Goal: Task Accomplishment & Management: Complete application form

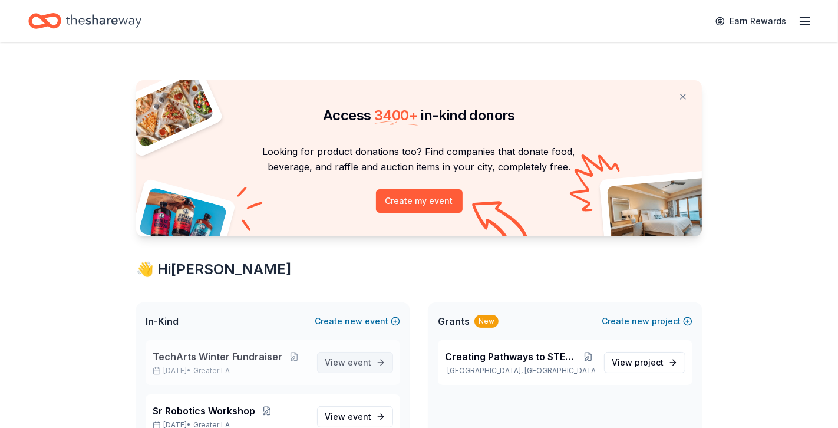
click at [347, 362] on span "View event" at bounding box center [348, 362] width 47 height 14
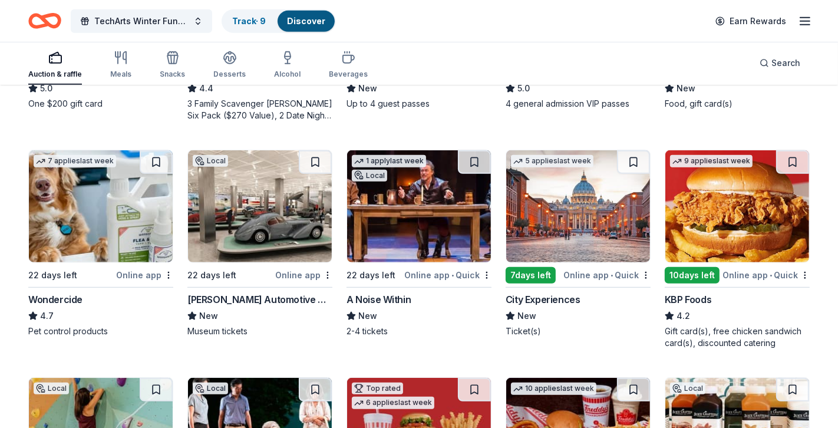
scroll to position [523, 0]
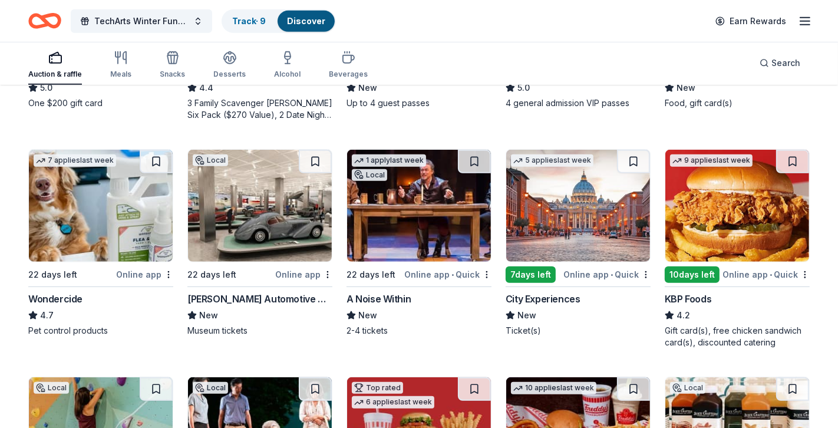
click at [738, 219] on img at bounding box center [738, 206] width 144 height 112
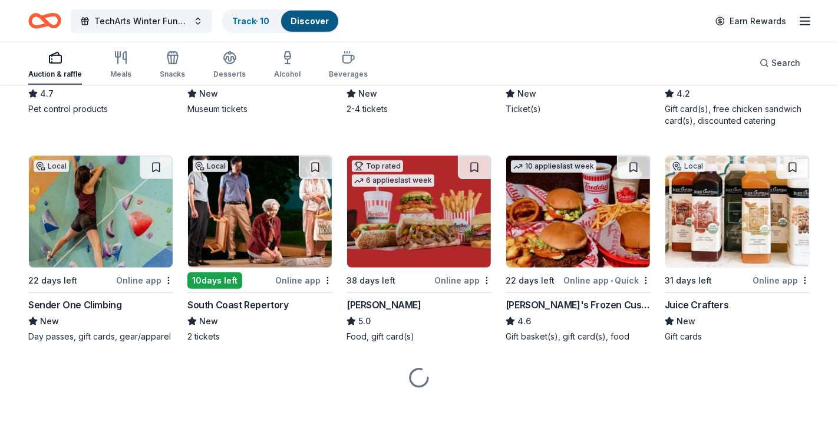
scroll to position [750, 0]
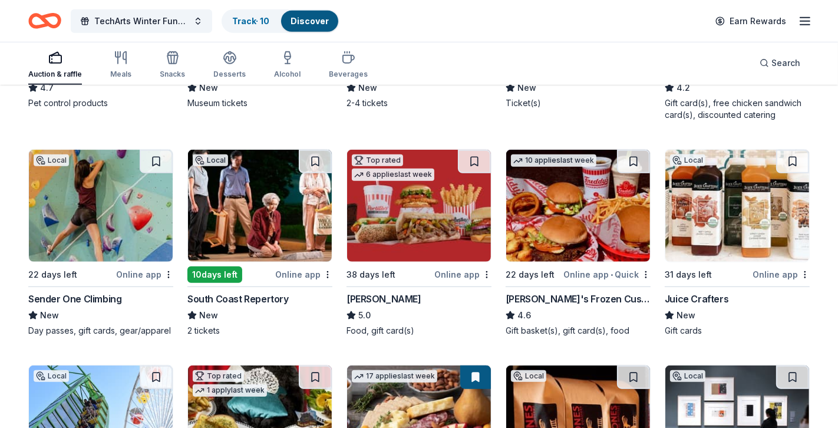
click at [110, 195] on img at bounding box center [101, 206] width 144 height 112
click at [153, 157] on button at bounding box center [156, 162] width 33 height 24
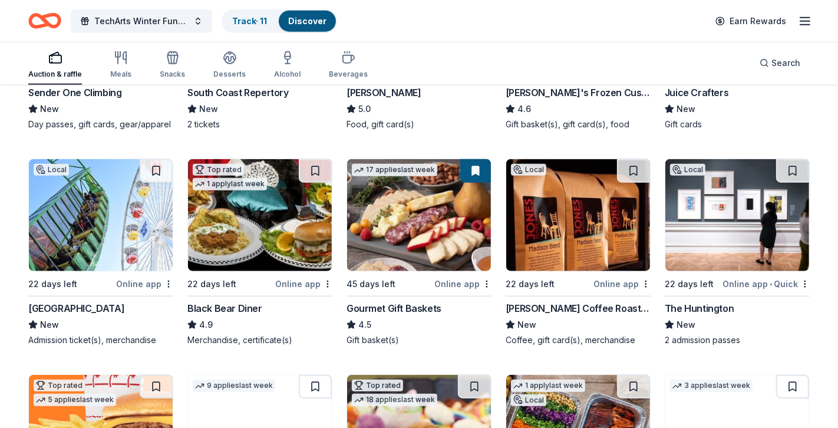
scroll to position [959, 0]
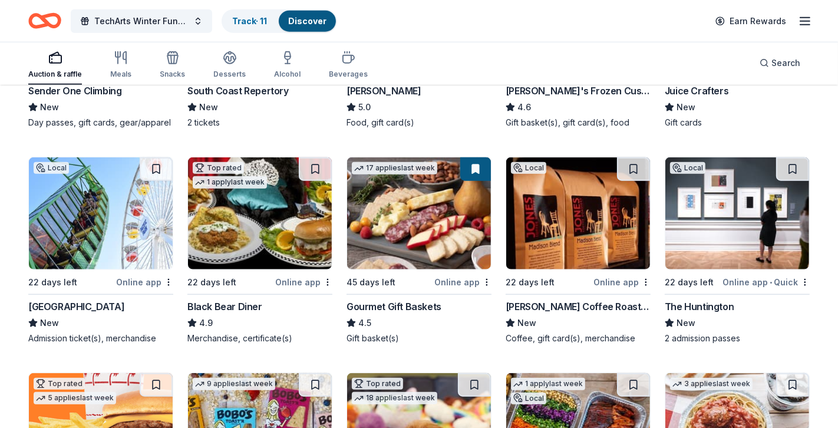
click at [235, 206] on img at bounding box center [260, 213] width 144 height 112
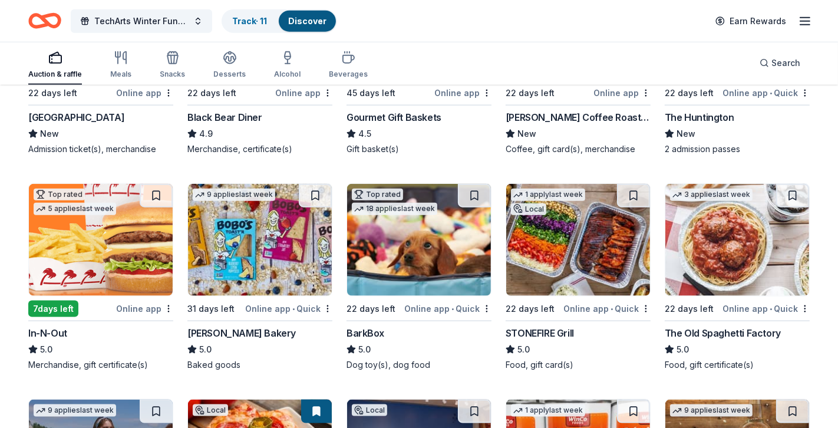
scroll to position [1153, 0]
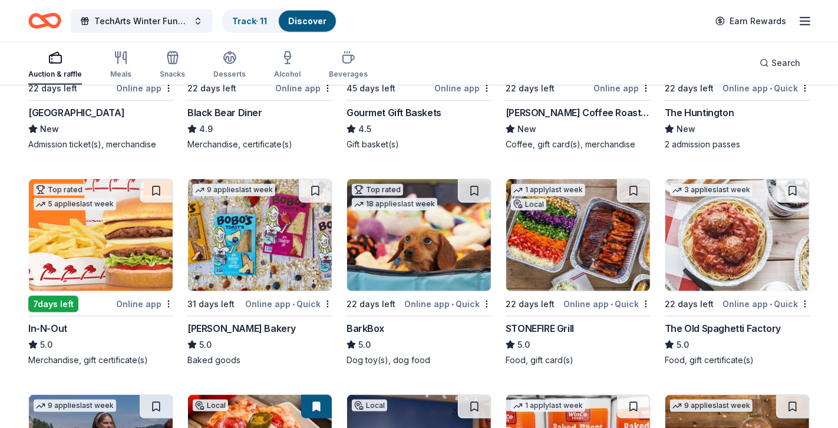
click at [124, 236] on img at bounding box center [101, 235] width 144 height 112
click at [475, 187] on button at bounding box center [474, 191] width 33 height 24
click at [428, 241] on img at bounding box center [419, 235] width 144 height 112
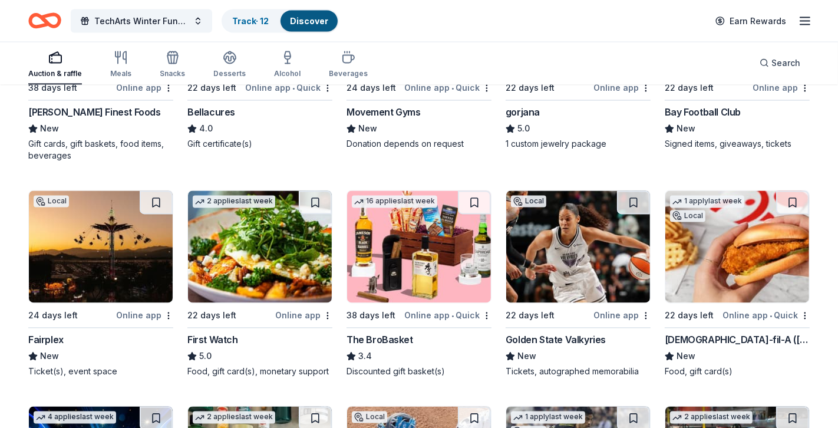
scroll to position [1813, 0]
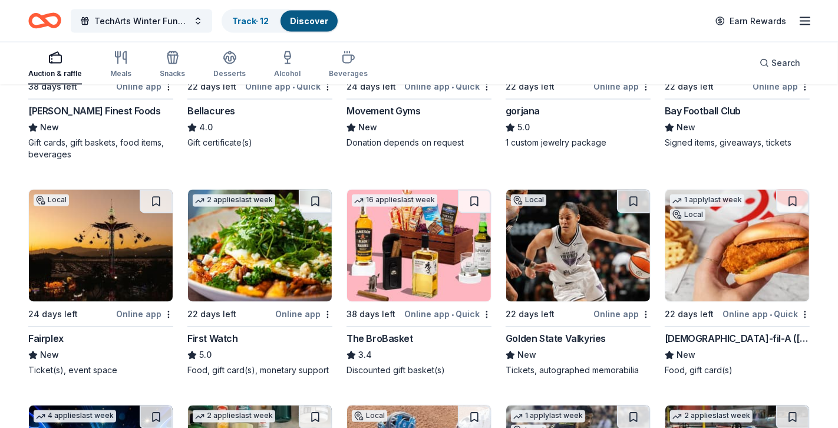
click at [90, 243] on img at bounding box center [101, 246] width 144 height 112
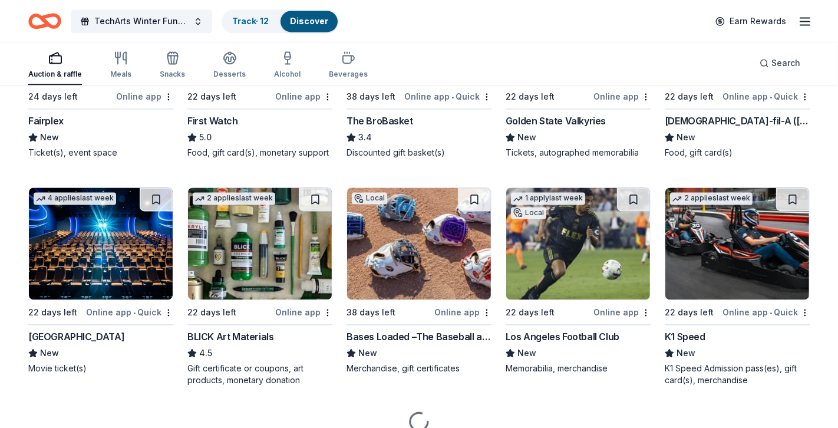
scroll to position [2033, 0]
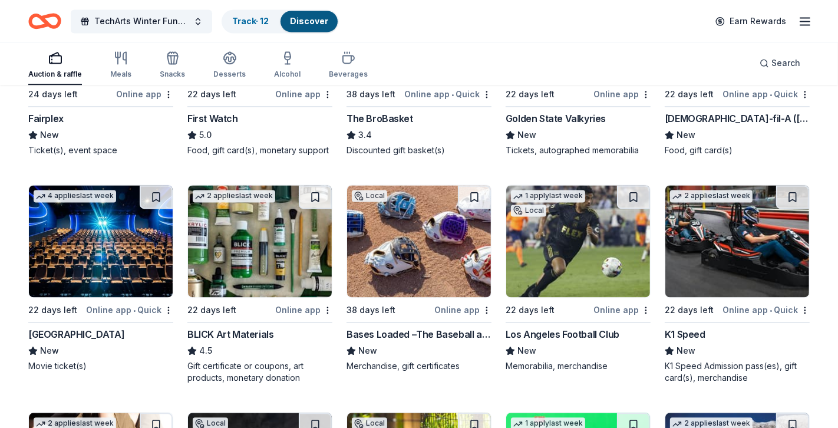
click at [93, 223] on img at bounding box center [101, 241] width 144 height 112
click at [291, 248] on img at bounding box center [260, 241] width 144 height 112
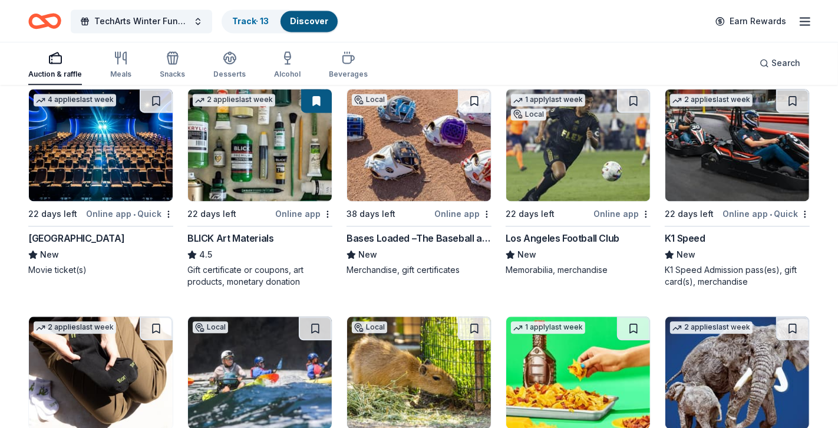
scroll to position [2129, 0]
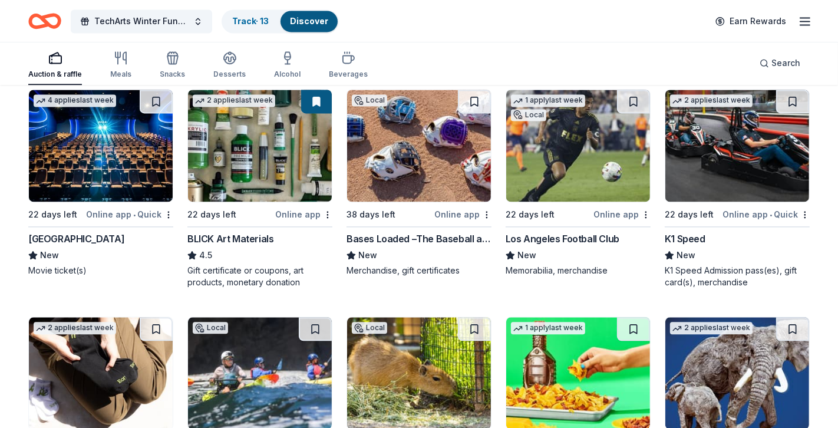
click at [709, 166] on img at bounding box center [738, 146] width 144 height 112
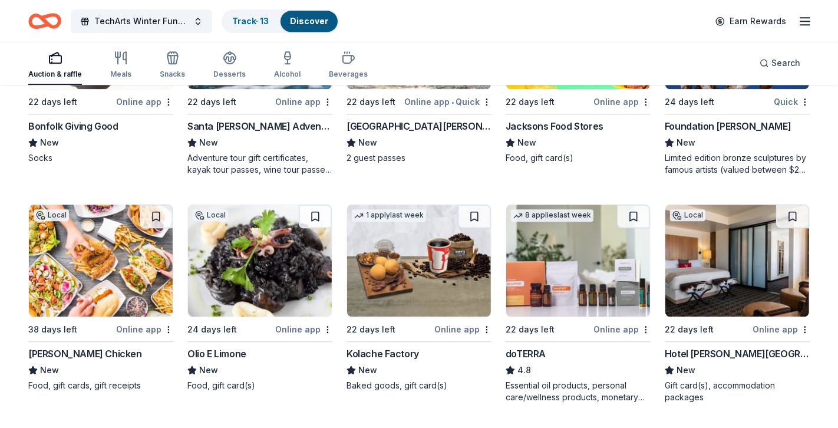
scroll to position [2471, 0]
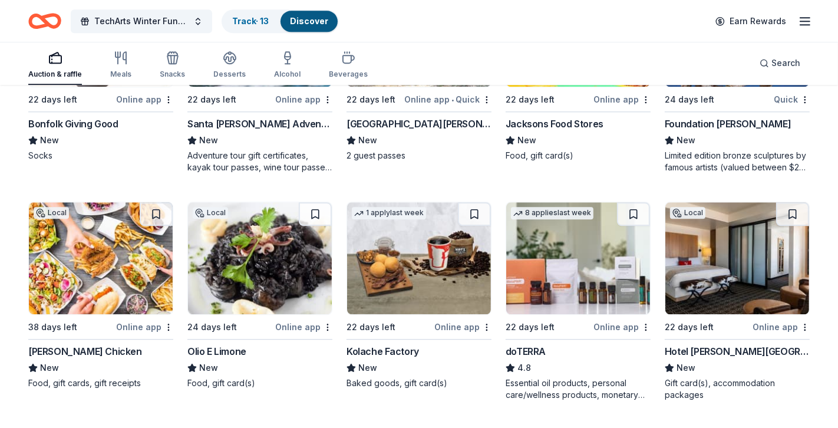
click at [730, 259] on img at bounding box center [738, 258] width 144 height 112
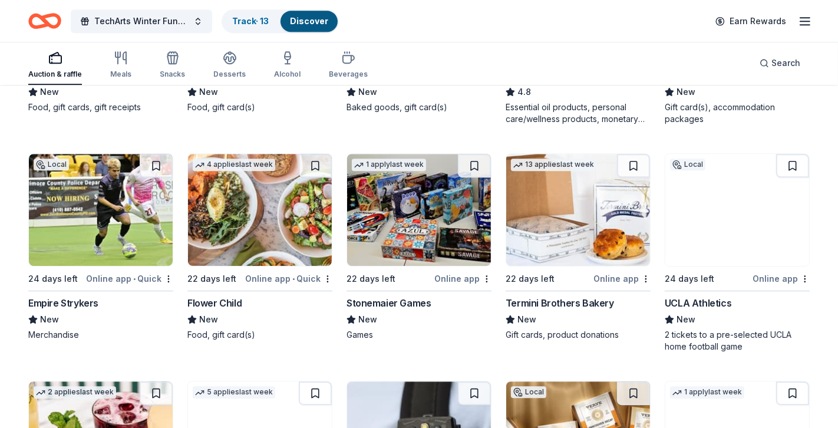
scroll to position [2750, 0]
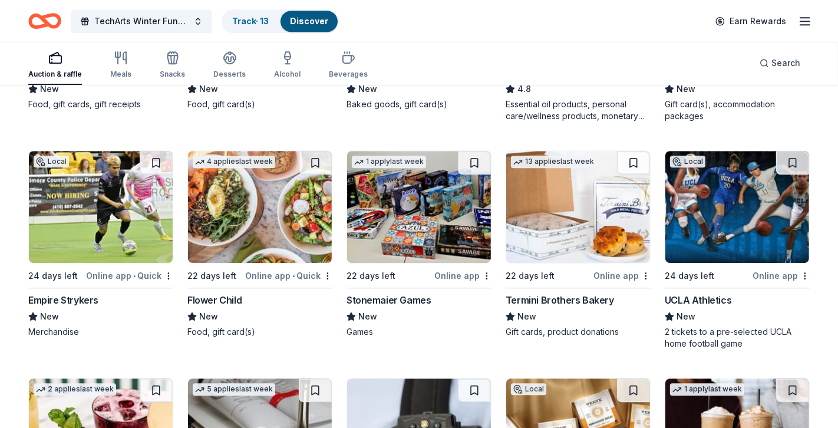
click at [411, 210] on img at bounding box center [419, 207] width 144 height 112
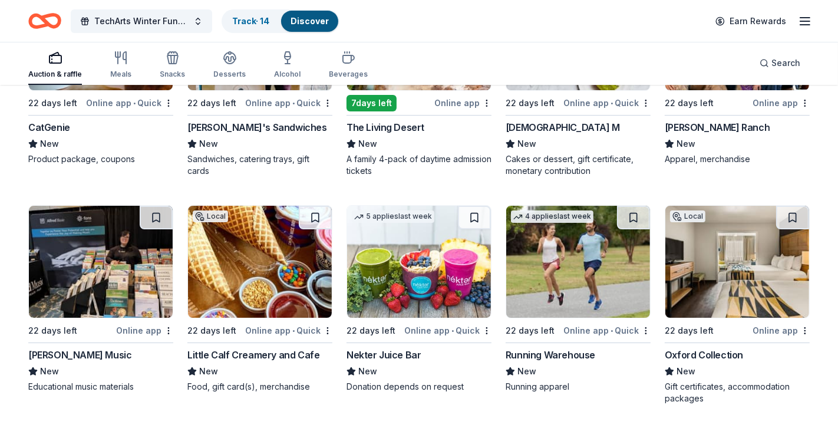
scroll to position [3379, 0]
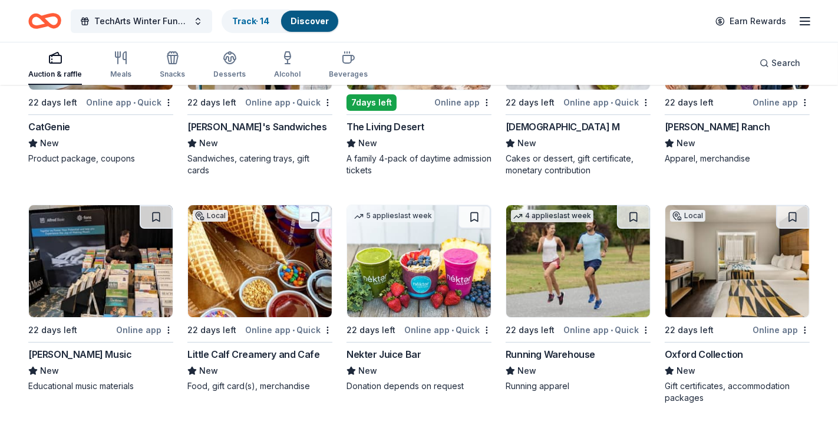
click at [280, 205] on img at bounding box center [260, 261] width 144 height 112
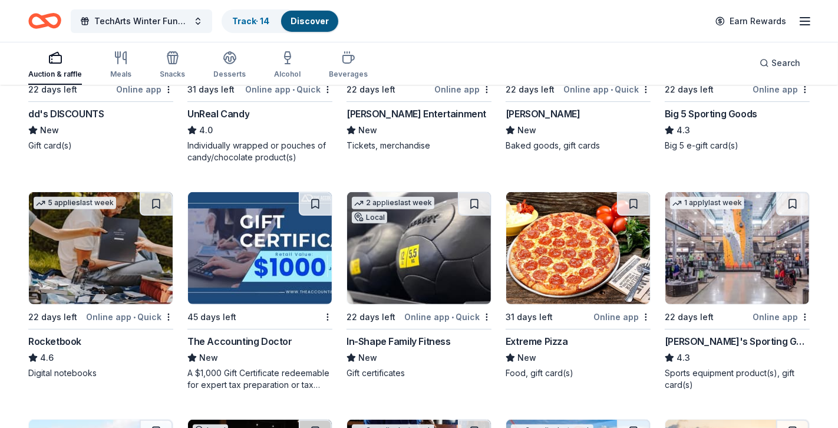
scroll to position [4075, 0]
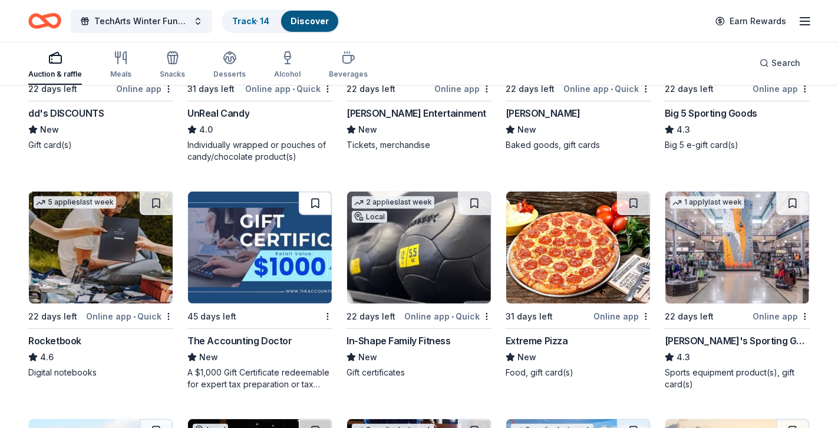
click at [316, 192] on button at bounding box center [315, 204] width 33 height 24
click at [320, 192] on button at bounding box center [316, 204] width 31 height 24
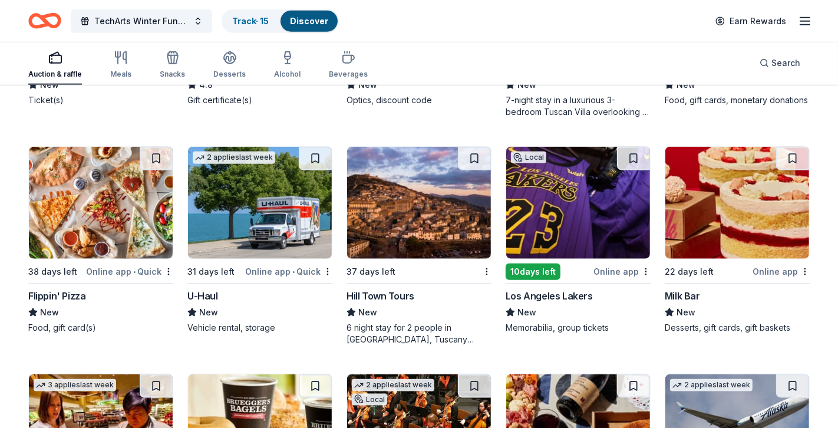
scroll to position [4804, 0]
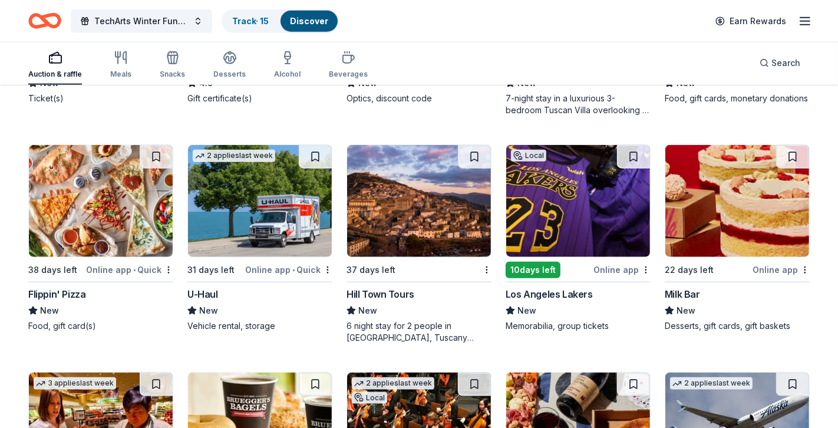
click at [235, 193] on img at bounding box center [260, 201] width 144 height 112
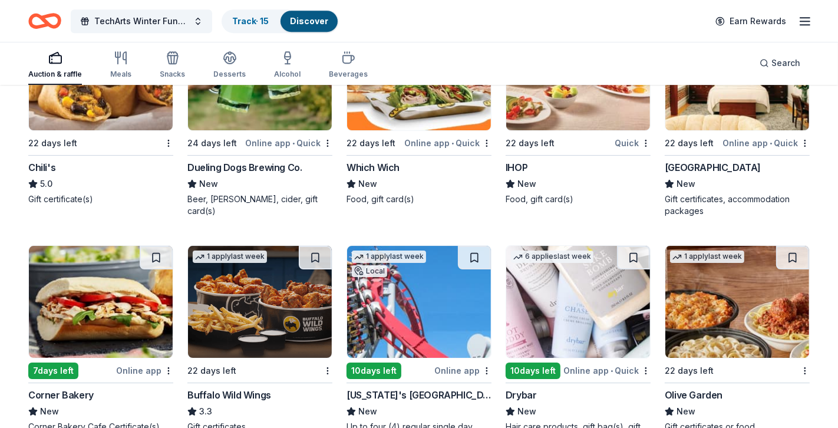
scroll to position [6972, 0]
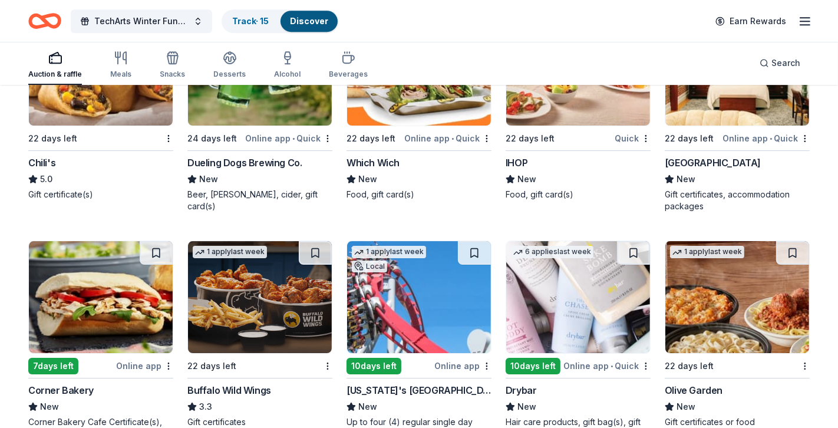
click at [406, 314] on img at bounding box center [419, 297] width 144 height 112
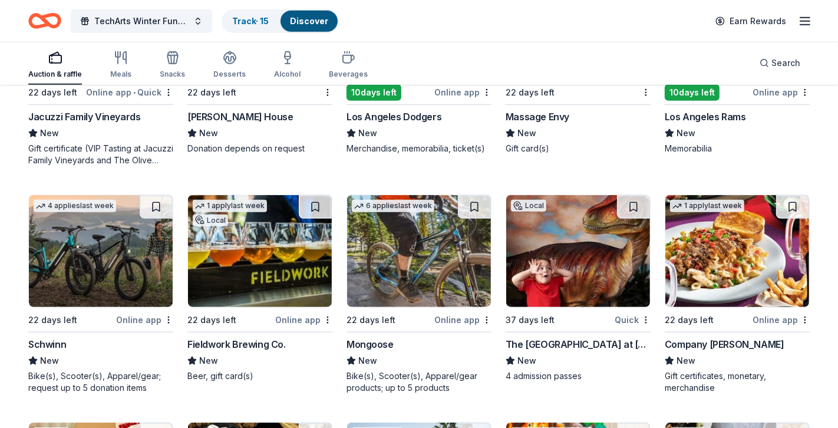
scroll to position [8348, 0]
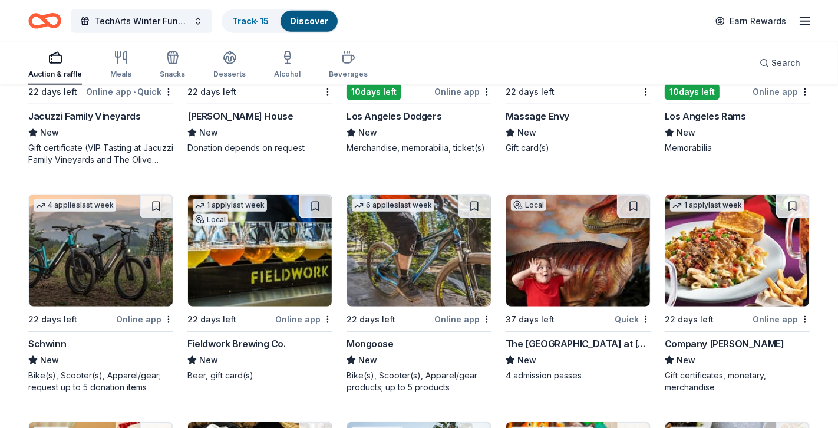
click at [101, 233] on img at bounding box center [101, 251] width 144 height 112
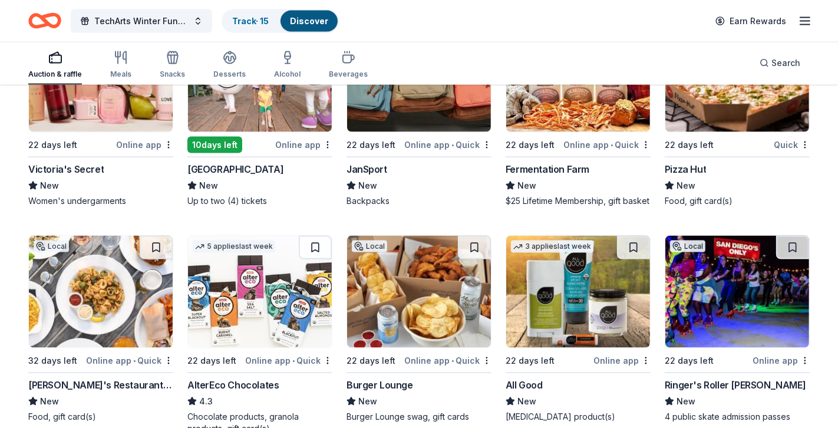
scroll to position [8943, 0]
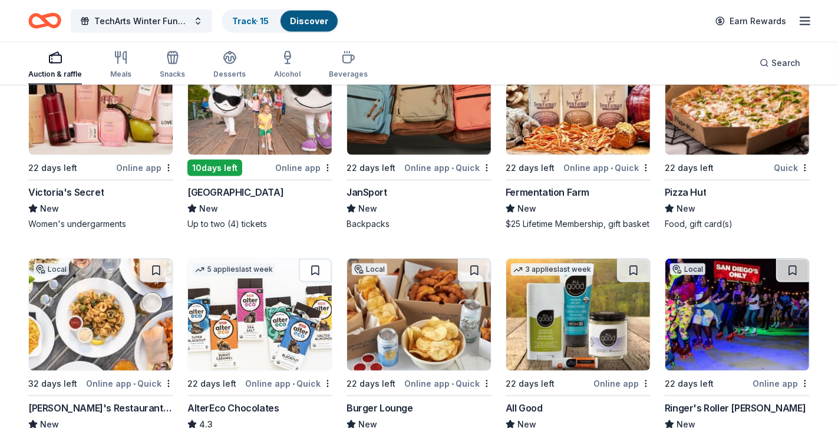
click at [727, 106] on img at bounding box center [738, 99] width 144 height 112
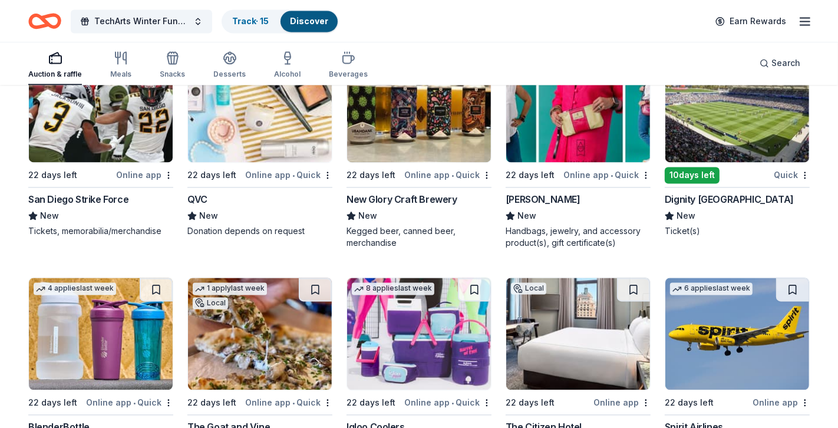
scroll to position [9620, 0]
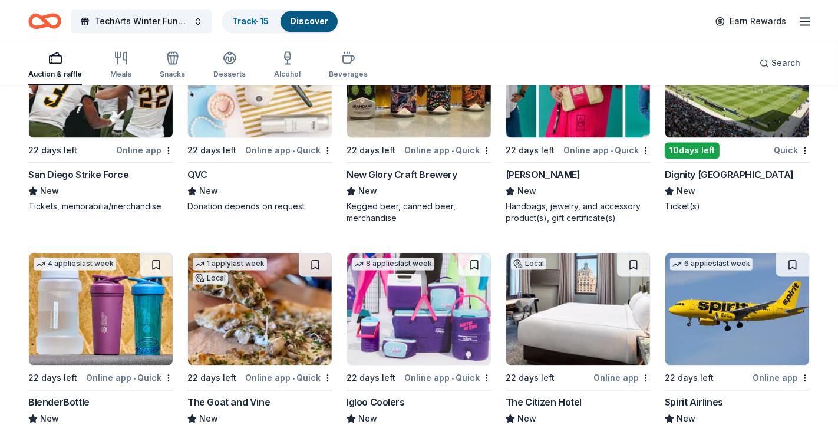
click at [557, 268] on img at bounding box center [578, 309] width 144 height 112
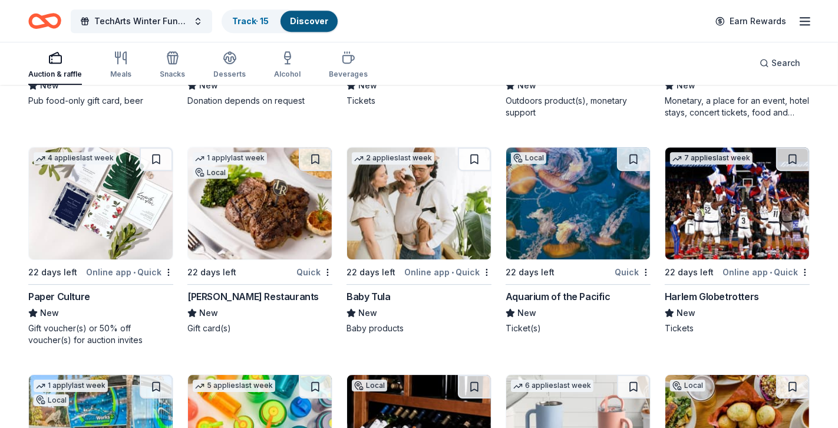
scroll to position [10630, 0]
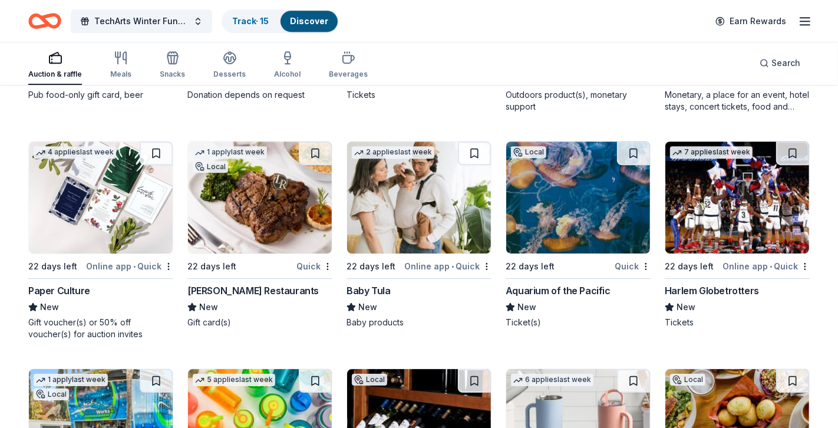
click at [730, 159] on img at bounding box center [738, 197] width 144 height 112
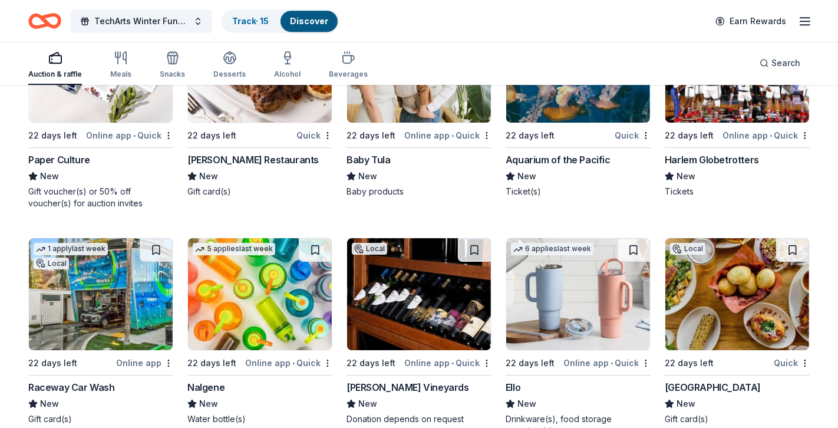
scroll to position [10778, 0]
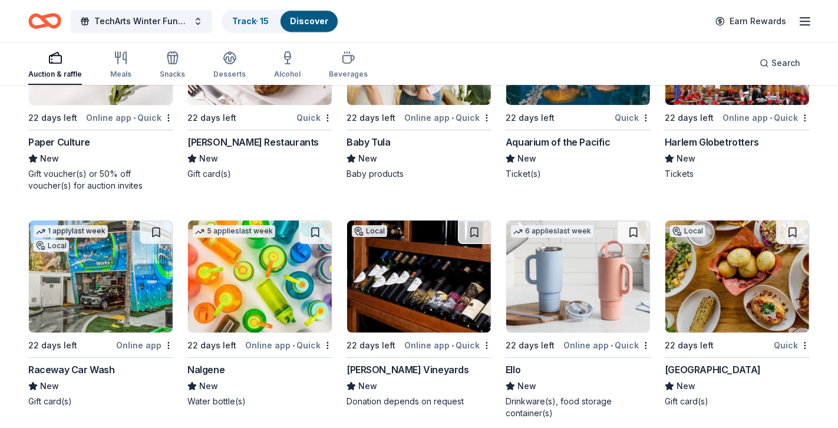
click at [113, 256] on img at bounding box center [101, 276] width 144 height 112
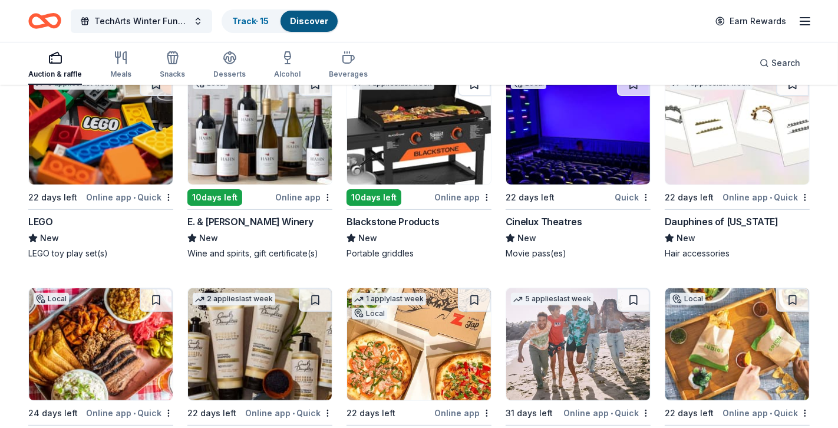
scroll to position [11589, 0]
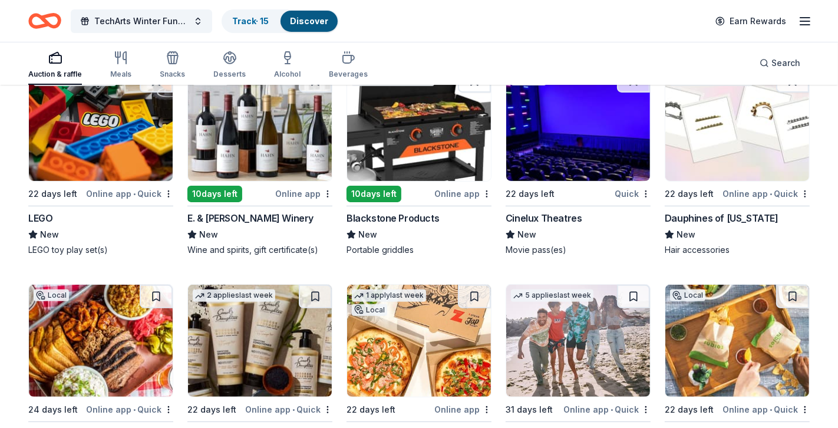
click at [65, 114] on img at bounding box center [101, 125] width 144 height 112
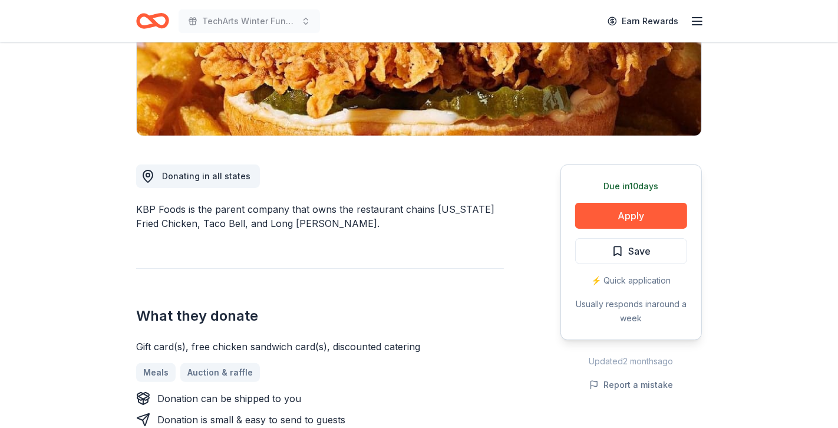
scroll to position [226, 0]
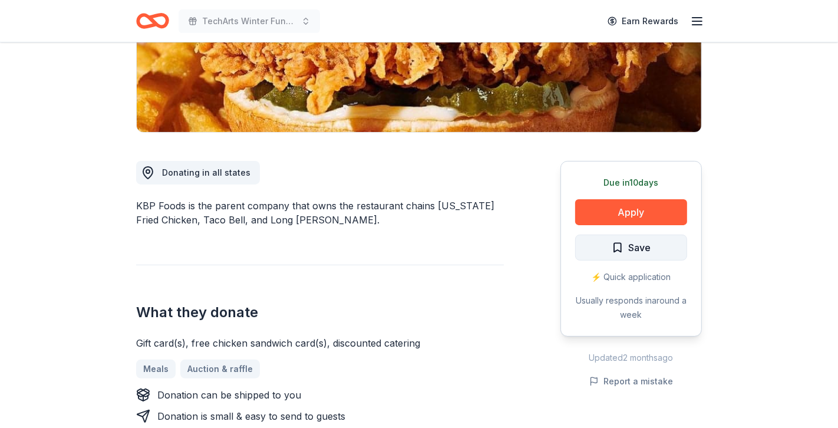
click at [621, 247] on span "Save" at bounding box center [631, 247] width 39 height 15
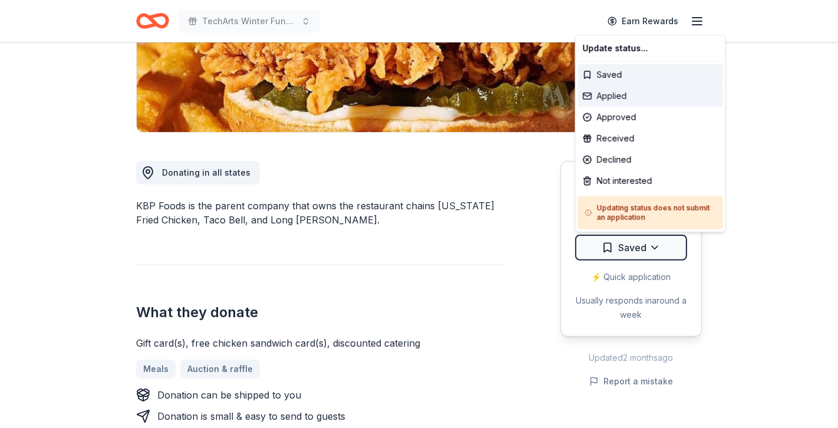
click at [650, 102] on div "Applied" at bounding box center [650, 95] width 145 height 21
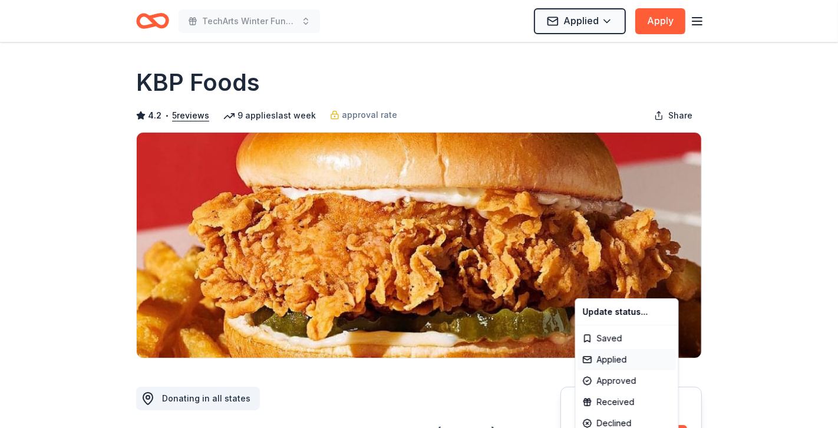
scroll to position [0, 0]
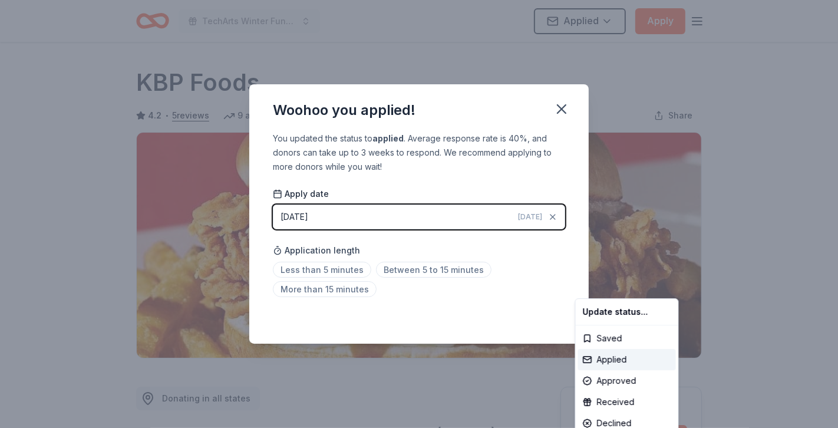
click at [555, 107] on html "TechArts Winter Fundraiser Applied Apply Due in 10 days Share KBP Foods 4.2 • 5…" at bounding box center [419, 214] width 838 height 428
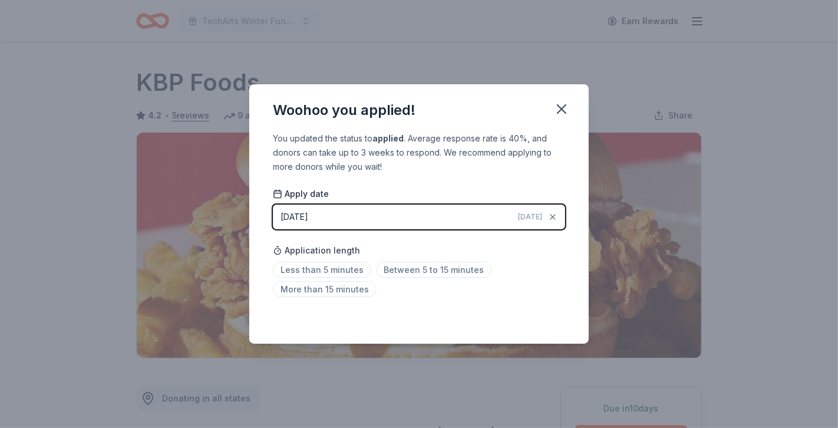
scroll to position [258, 0]
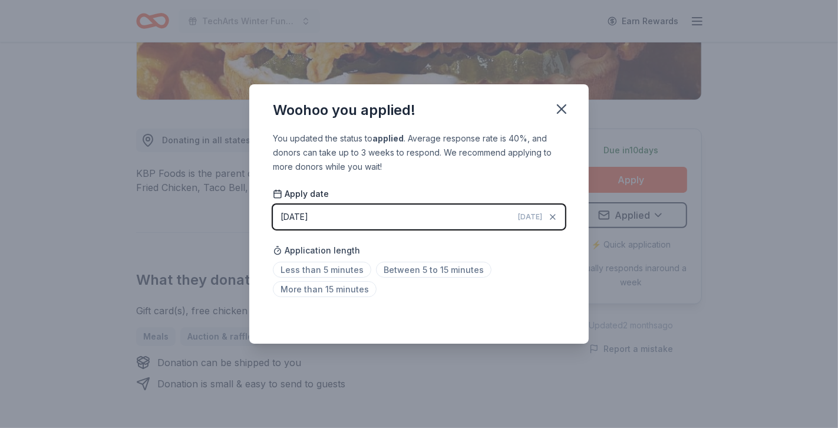
click at [620, 183] on div "Woohoo you applied! You updated the status to applied . Average response rate i…" at bounding box center [419, 214] width 838 height 428
click at [556, 114] on icon "button" at bounding box center [562, 109] width 17 height 17
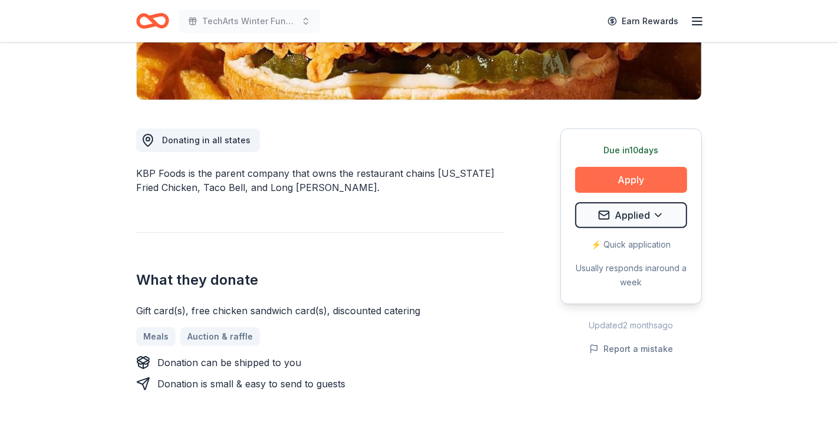
click at [592, 172] on button "Apply" at bounding box center [631, 180] width 112 height 26
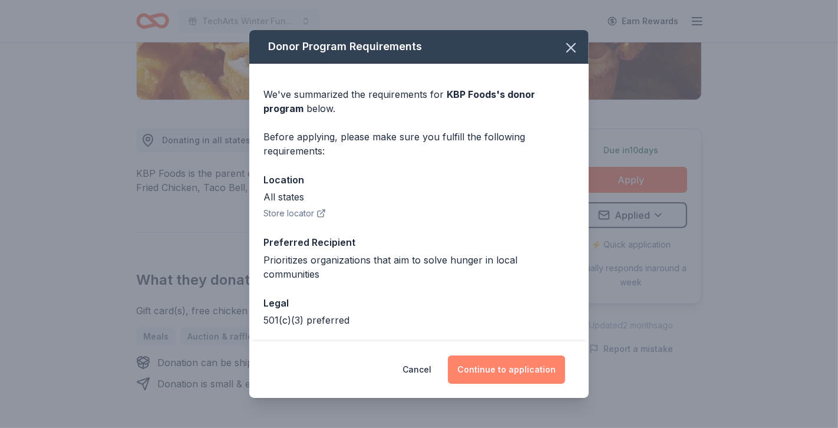
click at [493, 369] on button "Continue to application" at bounding box center [506, 369] width 117 height 28
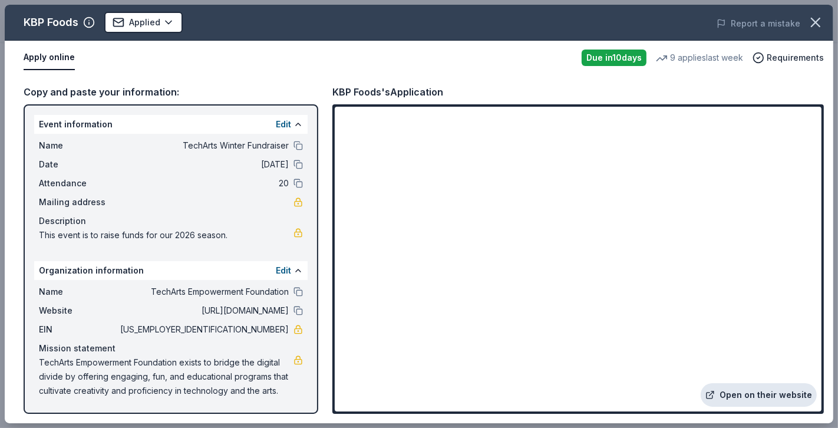
click at [729, 391] on link "Open on their website" at bounding box center [759, 395] width 116 height 24
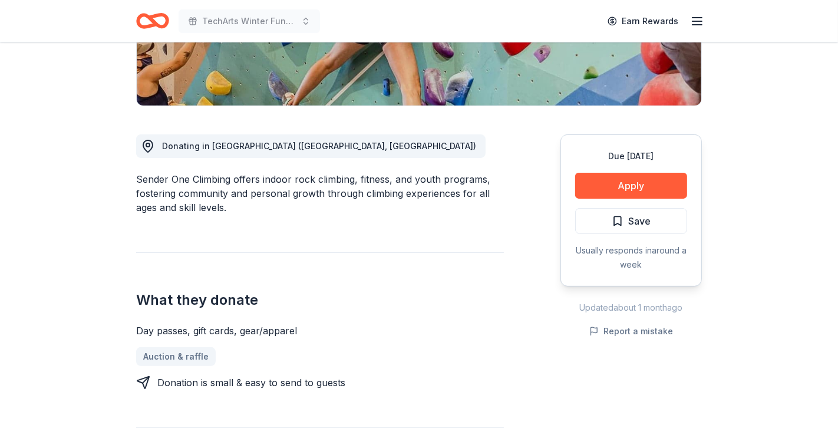
scroll to position [218, 0]
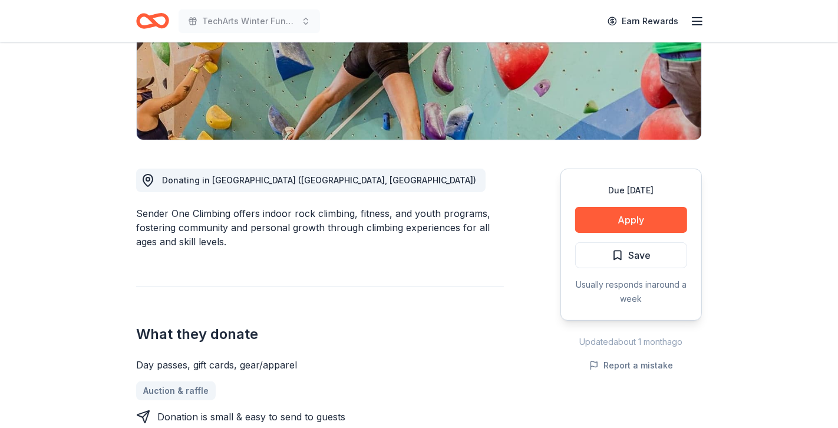
drag, startPoint x: 135, startPoint y: 212, endPoint x: 182, endPoint y: 218, distance: 47.5
drag, startPoint x: 226, startPoint y: 214, endPoint x: 173, endPoint y: 208, distance: 52.8
click at [173, 208] on div "Sender One Climbing offers indoor rock climbing, fitness, and youth programs, f…" at bounding box center [320, 227] width 368 height 42
click at [605, 220] on button "Apply" at bounding box center [631, 220] width 112 height 26
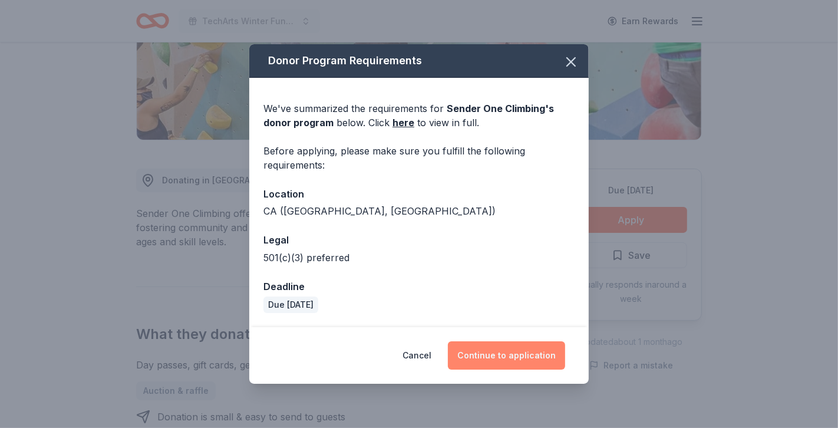
click at [520, 350] on button "Continue to application" at bounding box center [506, 355] width 117 height 28
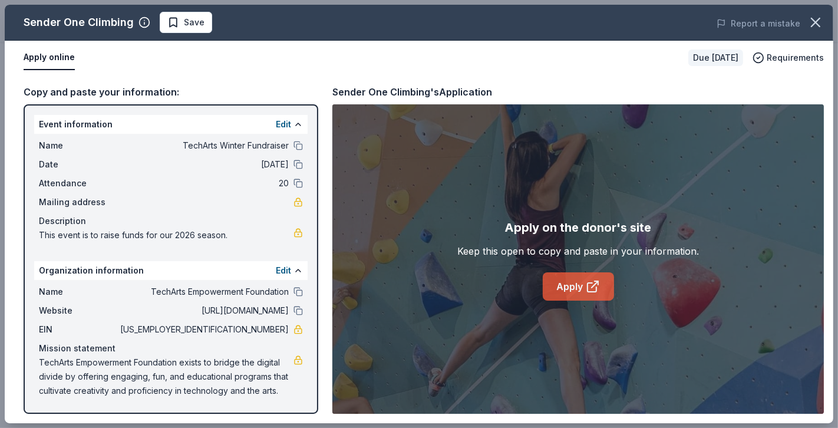
click at [561, 288] on link "Apply" at bounding box center [578, 286] width 71 height 28
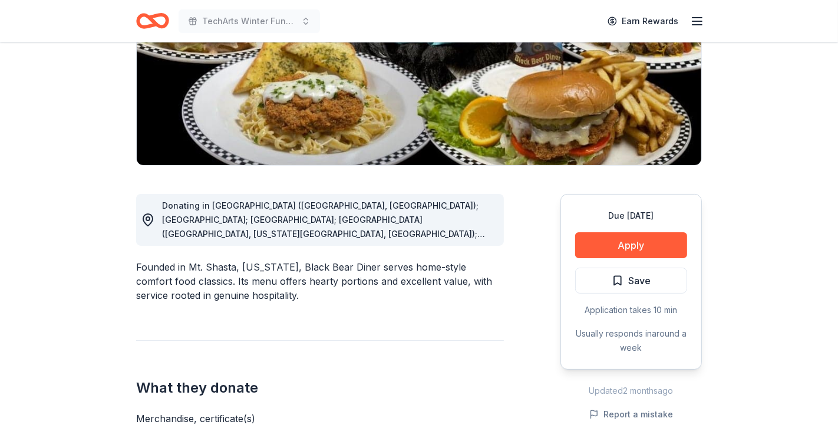
scroll to position [195, 0]
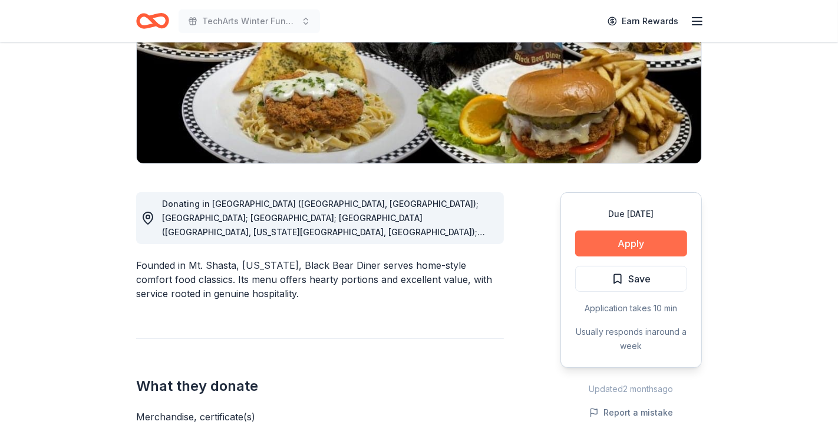
click at [640, 251] on button "Apply" at bounding box center [631, 244] width 112 height 26
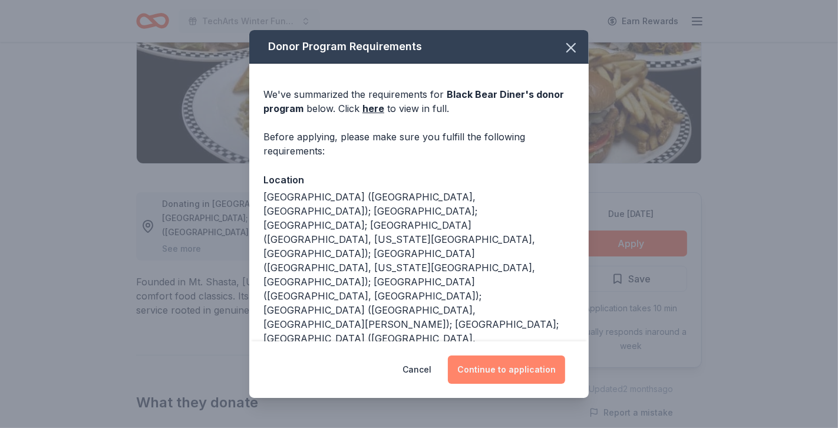
click at [530, 372] on button "Continue to application" at bounding box center [506, 369] width 117 height 28
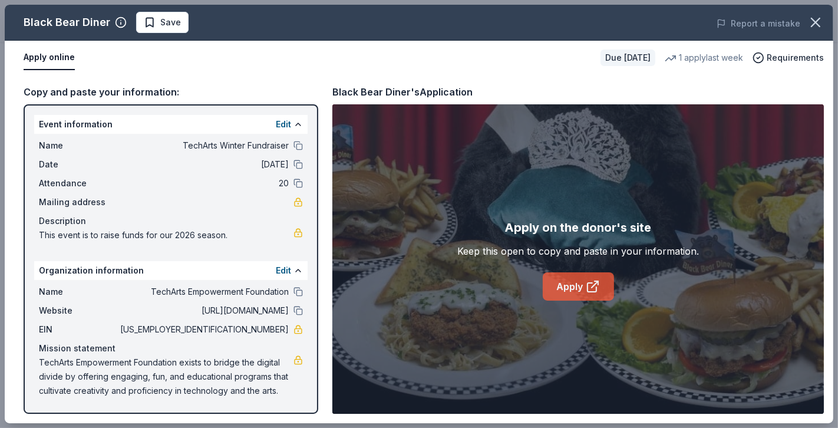
click at [567, 287] on link "Apply" at bounding box center [578, 286] width 71 height 28
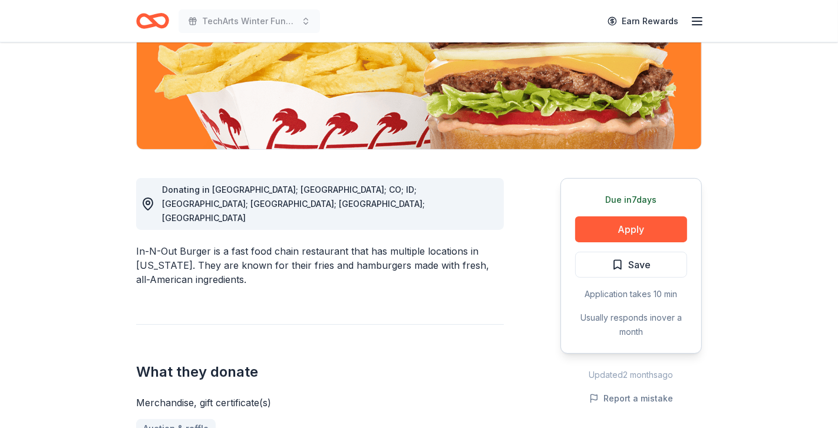
scroll to position [215, 0]
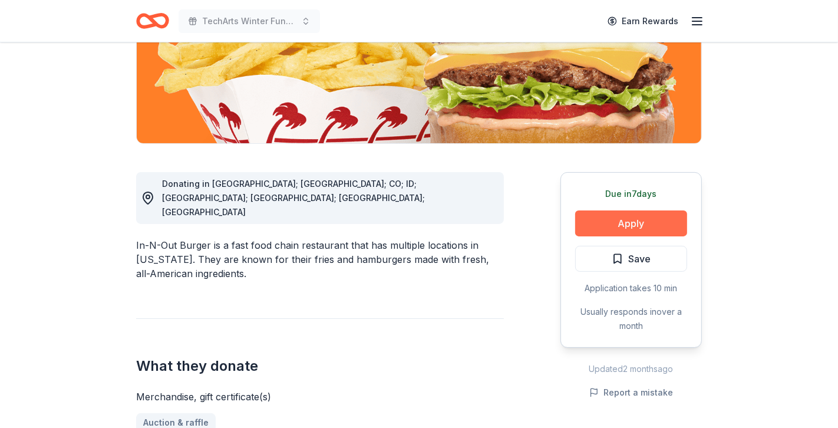
click at [624, 233] on button "Apply" at bounding box center [631, 223] width 112 height 26
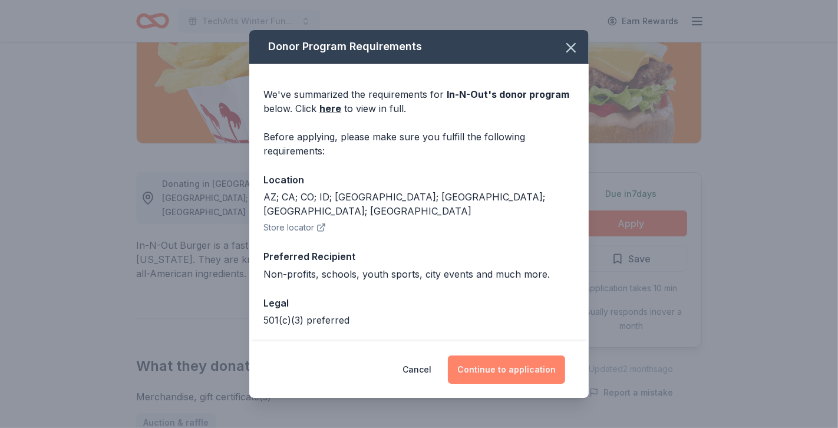
click at [534, 376] on button "Continue to application" at bounding box center [506, 369] width 117 height 28
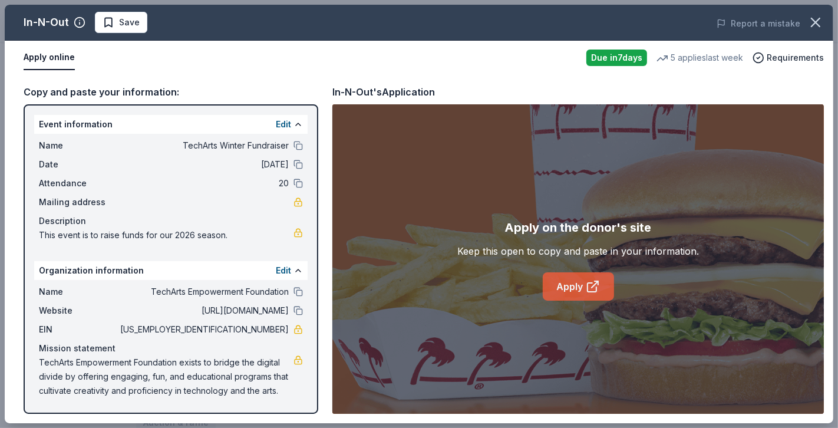
click at [561, 279] on link "Apply" at bounding box center [578, 286] width 71 height 28
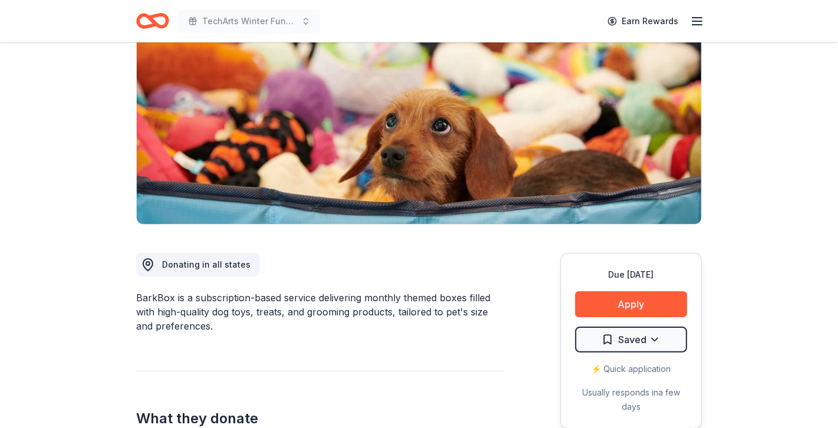
scroll to position [183, 0]
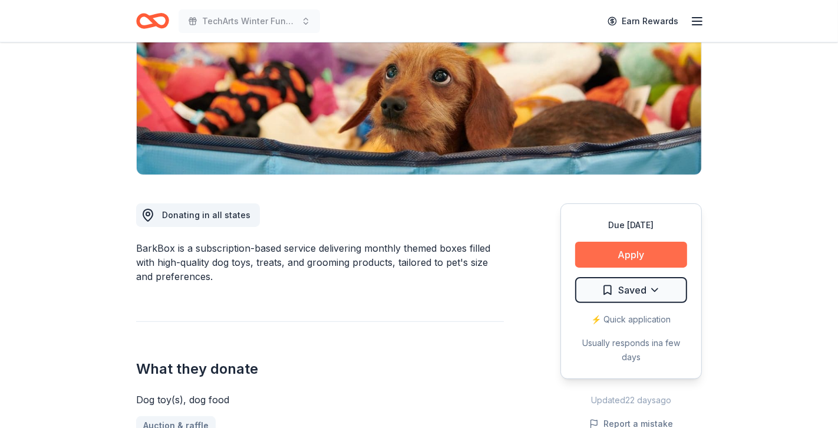
click at [600, 251] on button "Apply" at bounding box center [631, 255] width 112 height 26
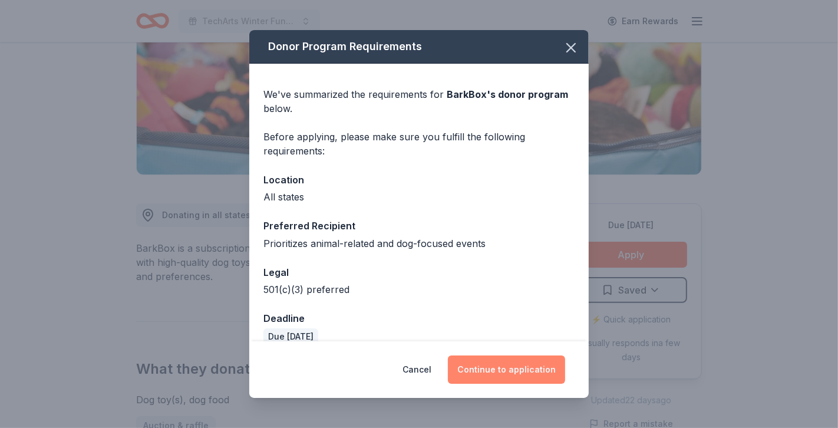
click at [524, 369] on button "Continue to application" at bounding box center [506, 369] width 117 height 28
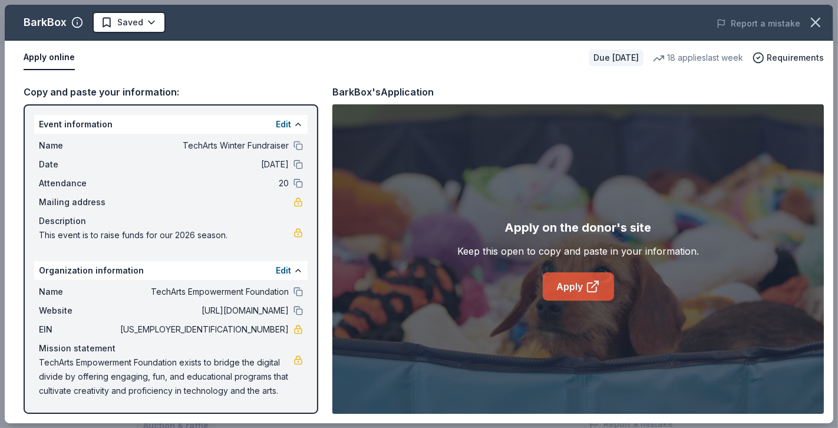
click at [556, 282] on link "Apply" at bounding box center [578, 286] width 71 height 28
click at [149, 22] on html "TechArts Winter Fundraiser Earn Rewards Due in 22 days Share BarkBox 5.0 • 122 …" at bounding box center [419, 31] width 838 height 428
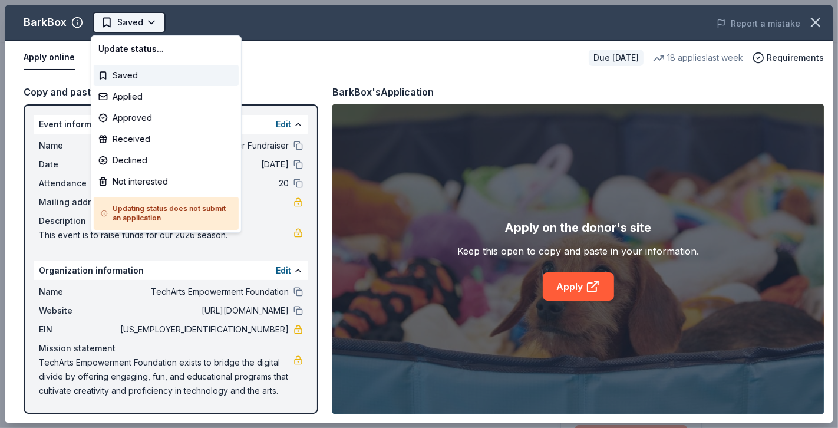
scroll to position [0, 0]
click at [135, 100] on div "Applied" at bounding box center [166, 96] width 145 height 21
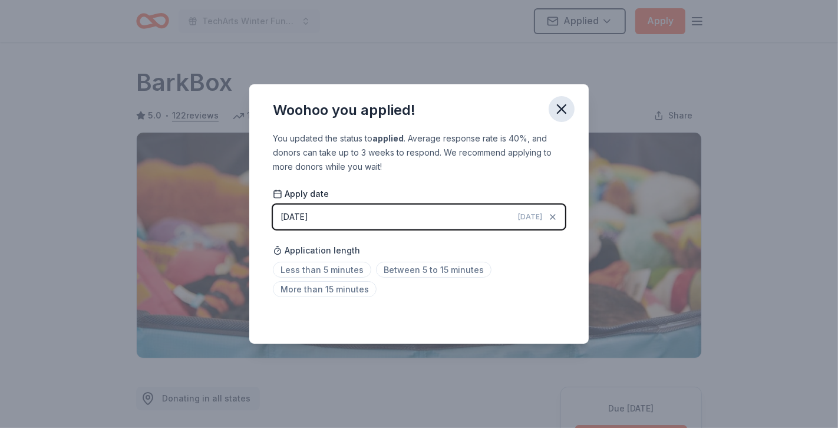
click at [560, 101] on icon "button" at bounding box center [562, 109] width 17 height 17
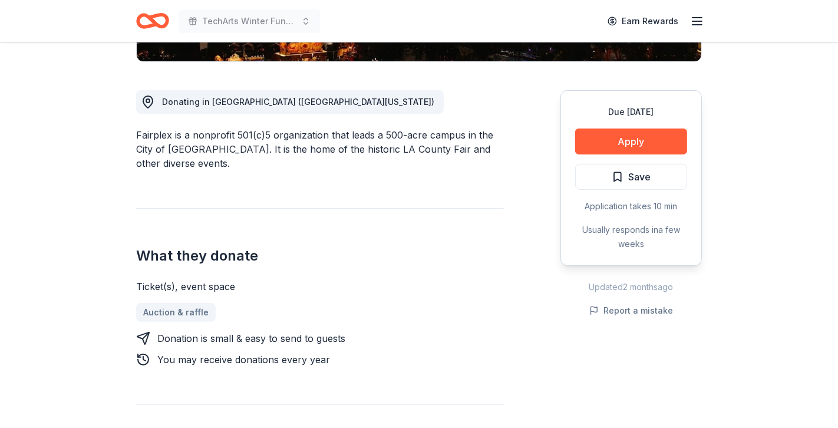
scroll to position [298, 0]
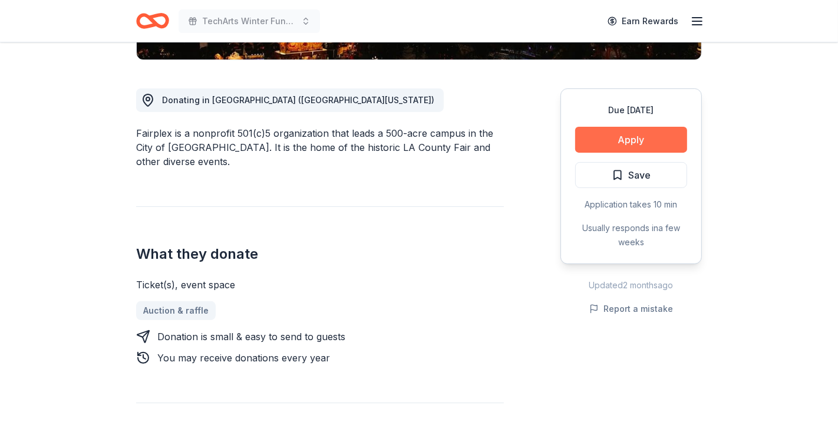
click at [636, 140] on button "Apply" at bounding box center [631, 140] width 112 height 26
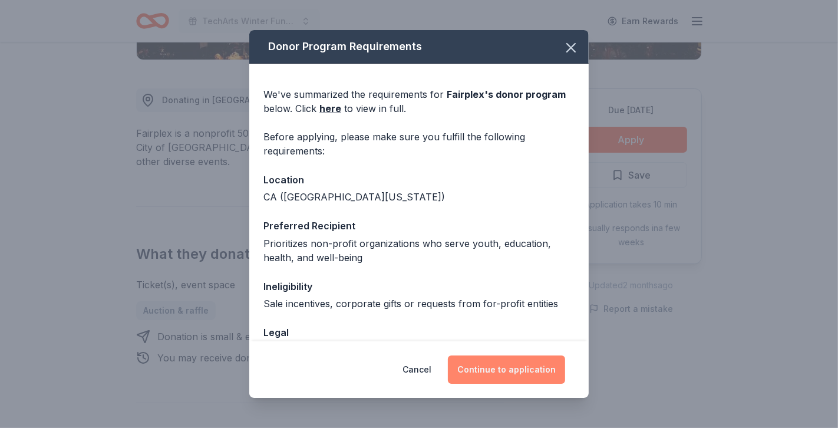
click at [523, 370] on button "Continue to application" at bounding box center [506, 369] width 117 height 28
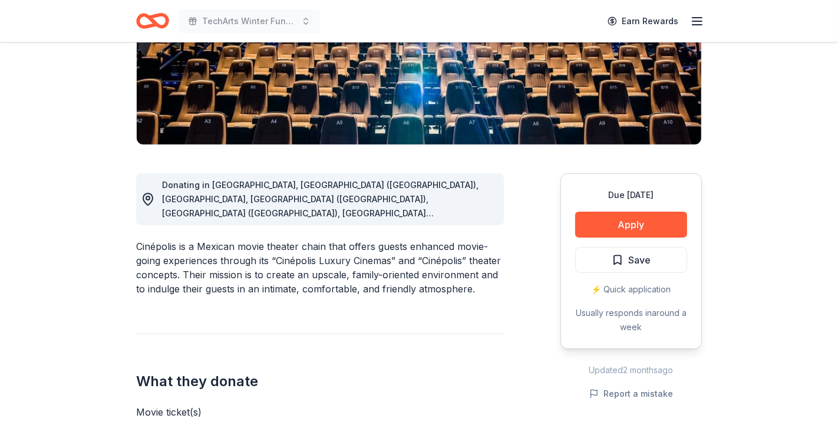
scroll to position [220, 0]
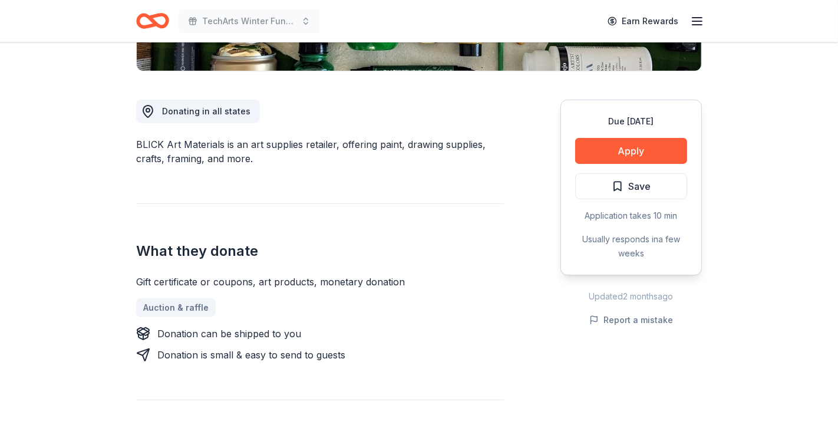
scroll to position [291, 0]
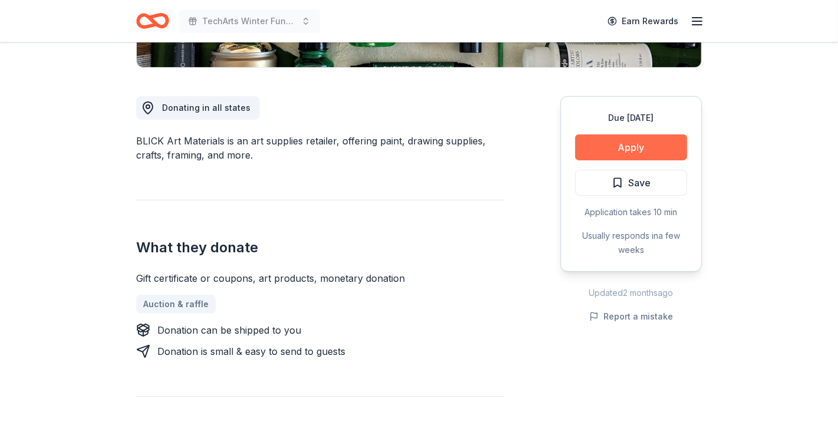
click at [634, 153] on button "Apply" at bounding box center [631, 147] width 112 height 26
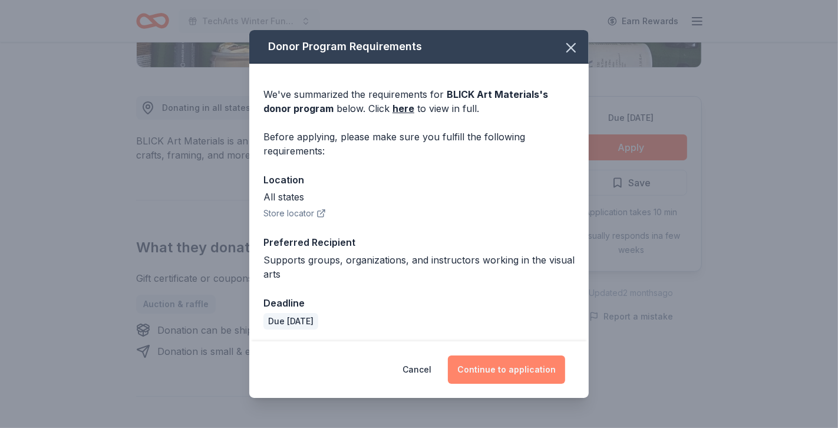
click at [503, 363] on button "Continue to application" at bounding box center [506, 369] width 117 height 28
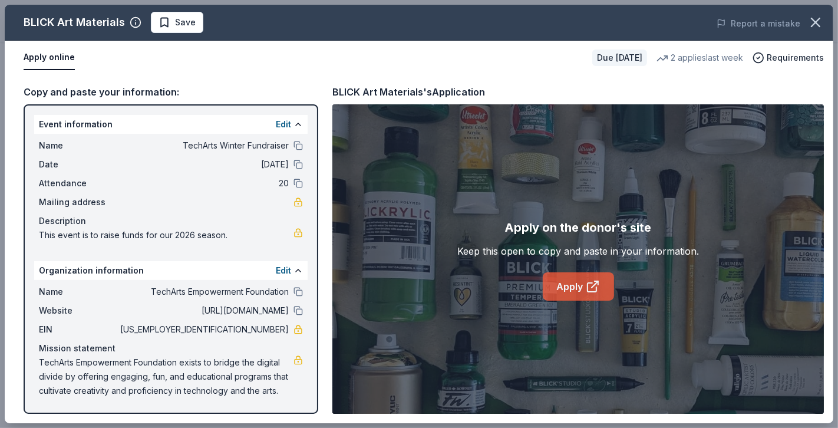
click at [576, 287] on link "Apply" at bounding box center [578, 286] width 71 height 28
click at [183, 18] on span "Save" at bounding box center [185, 22] width 21 height 14
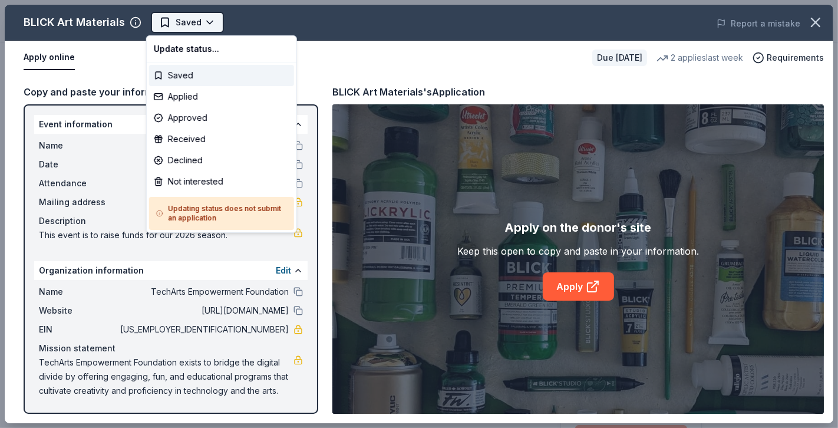
scroll to position [0, 0]
click at [192, 101] on div "Applied" at bounding box center [221, 96] width 145 height 21
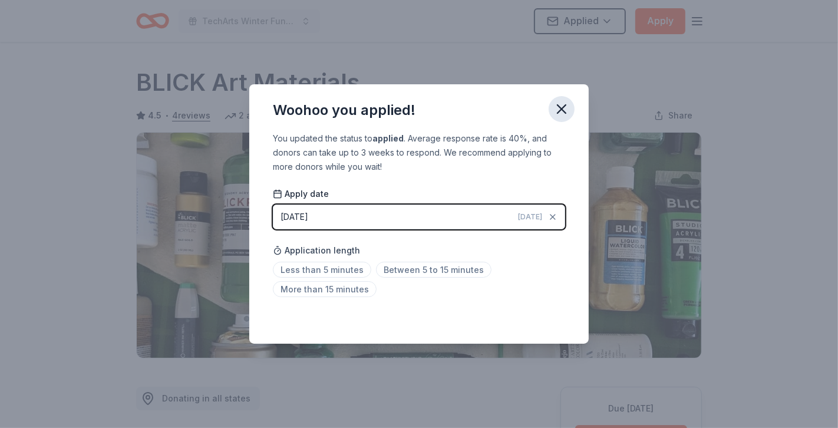
click at [560, 106] on icon "button" at bounding box center [562, 109] width 17 height 17
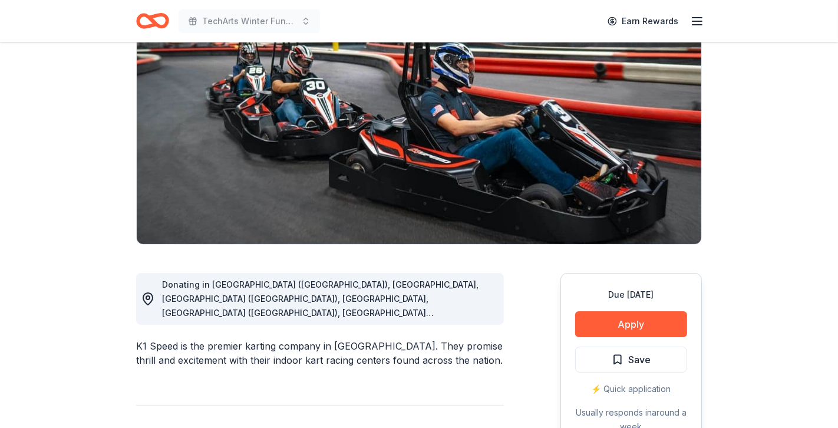
scroll to position [154, 0]
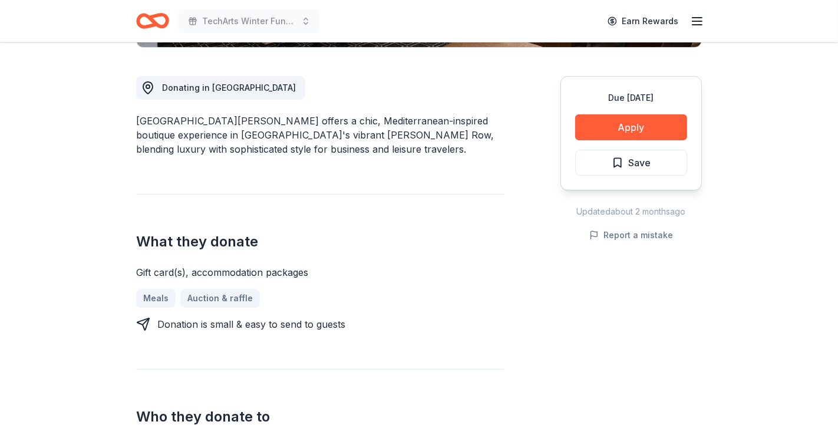
scroll to position [317, 0]
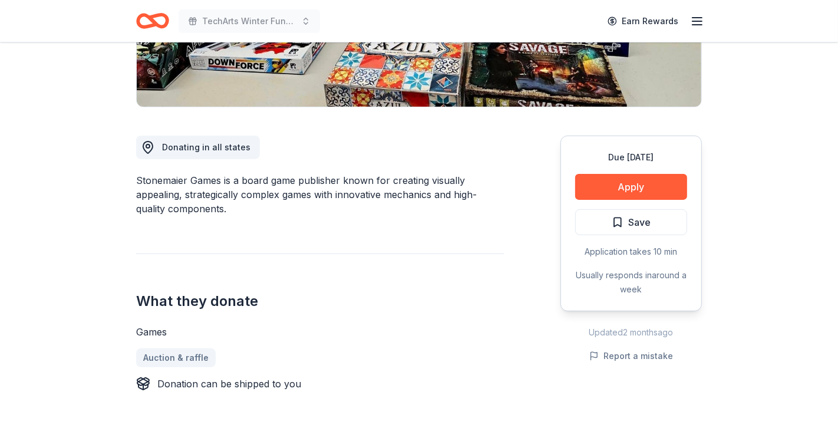
scroll to position [252, 0]
click at [596, 190] on button "Apply" at bounding box center [631, 186] width 112 height 26
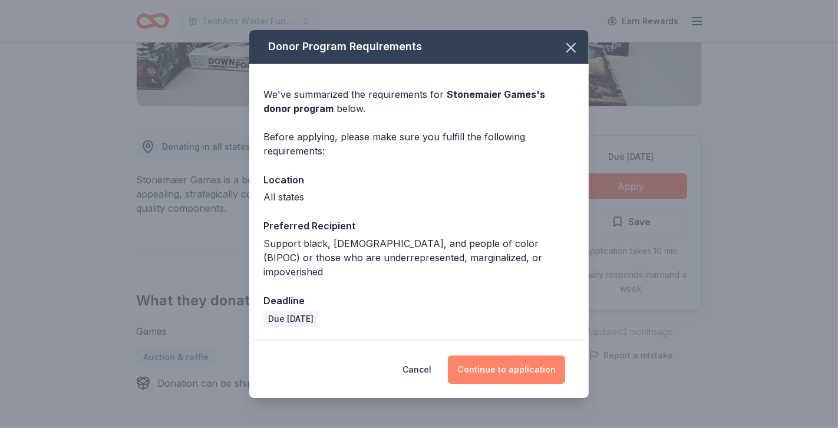
click at [512, 356] on button "Continue to application" at bounding box center [506, 369] width 117 height 28
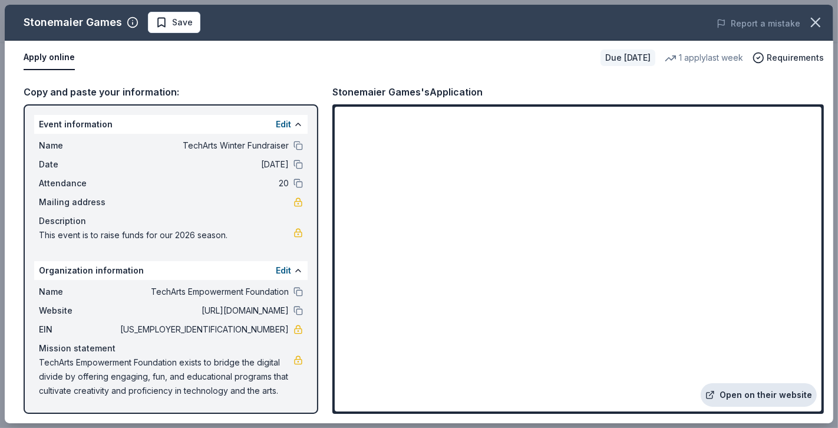
click at [731, 395] on link "Open on their website" at bounding box center [759, 395] width 116 height 24
click at [172, 27] on span "Save" at bounding box center [182, 22] width 21 height 14
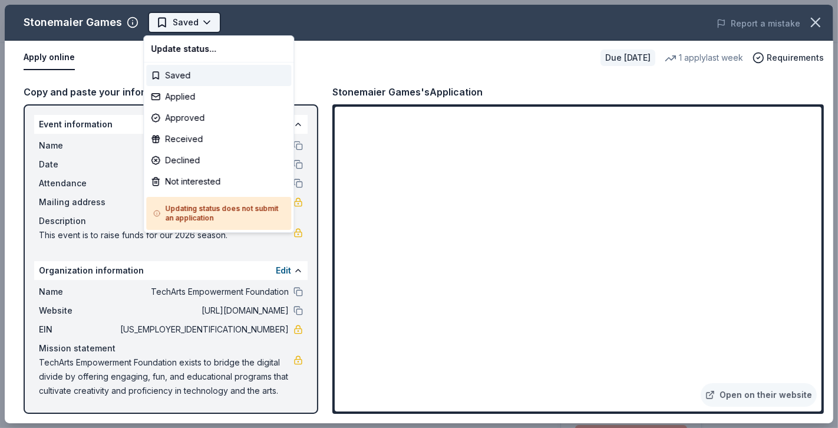
scroll to position [0, 0]
click at [178, 100] on div "Applied" at bounding box center [218, 96] width 145 height 21
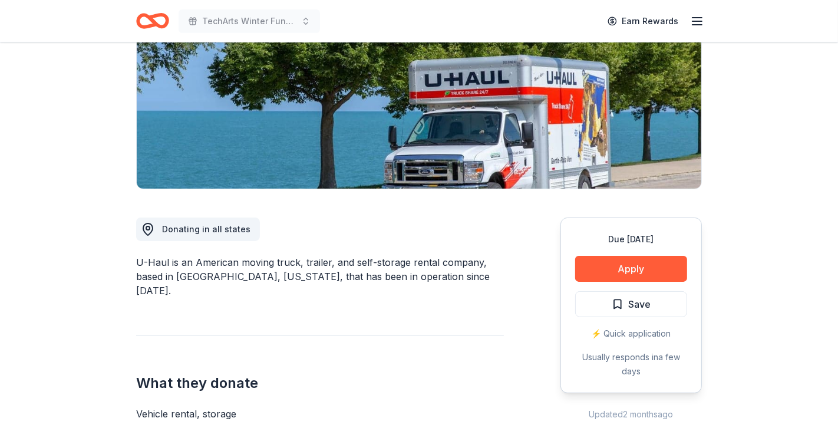
scroll to position [175, 0]
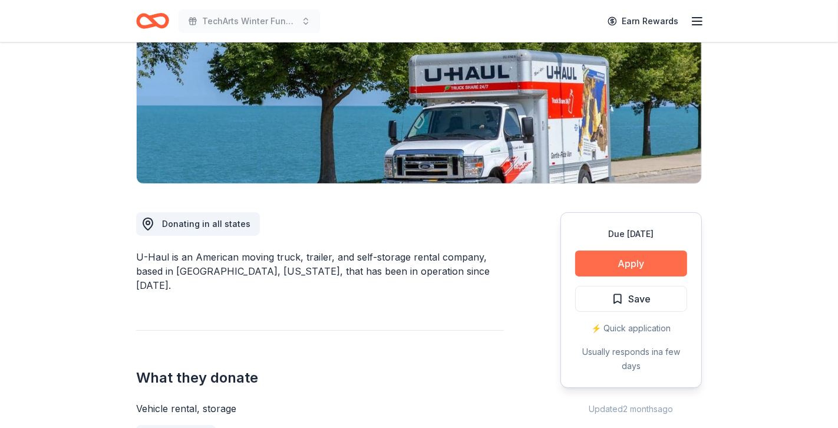
click at [623, 261] on button "Apply" at bounding box center [631, 264] width 112 height 26
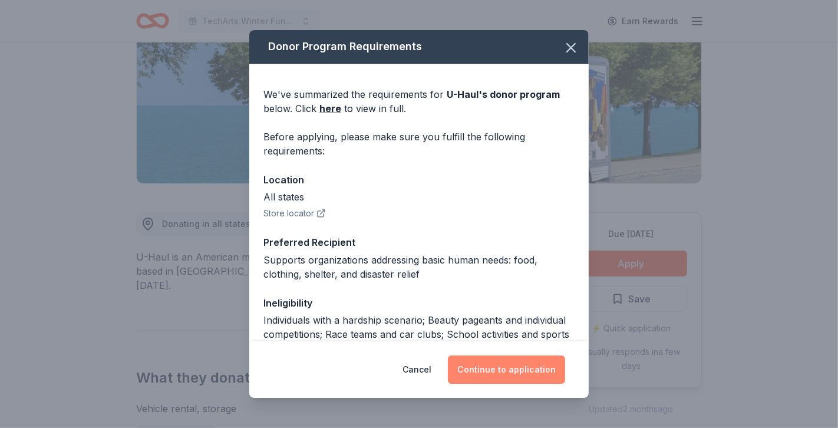
click at [518, 373] on button "Continue to application" at bounding box center [506, 369] width 117 height 28
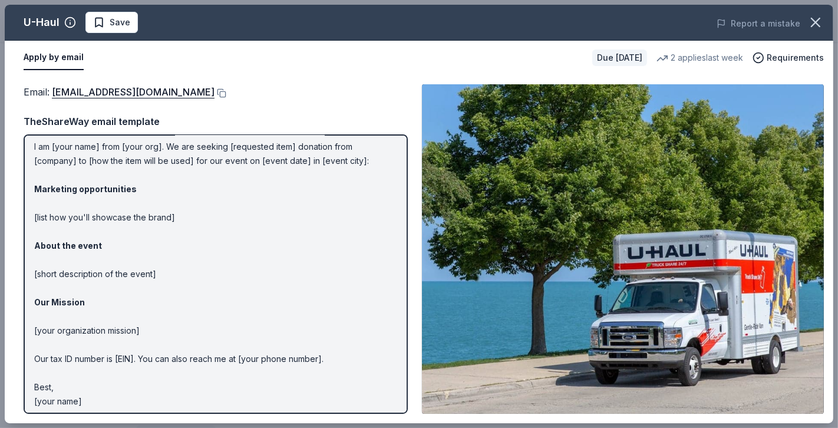
scroll to position [37, 0]
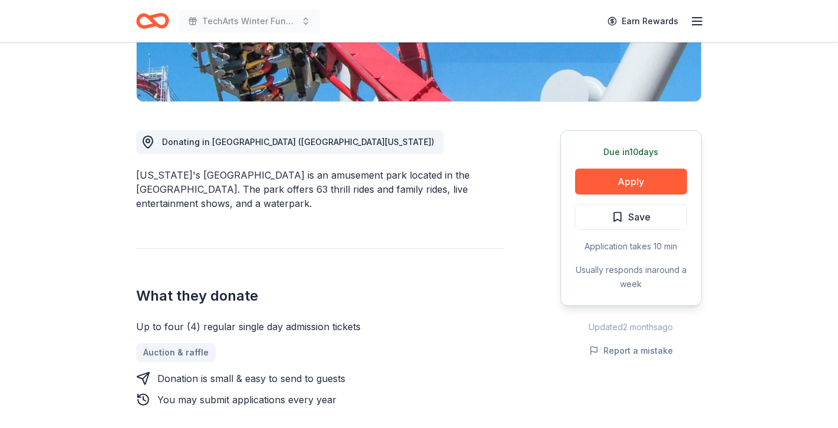
scroll to position [264, 0]
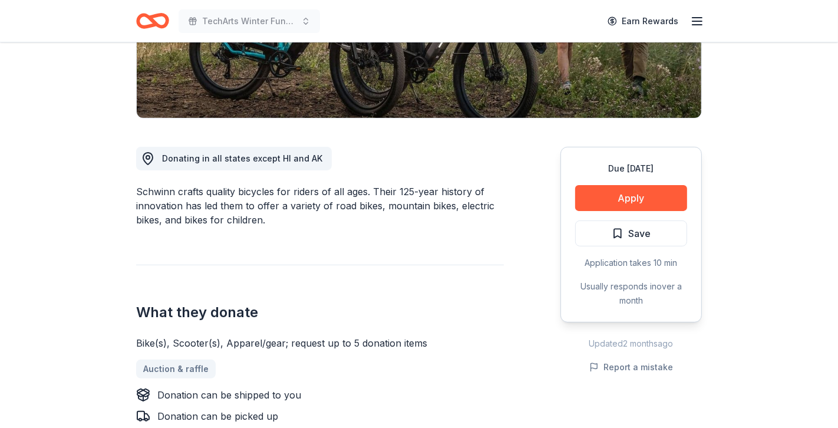
scroll to position [245, 0]
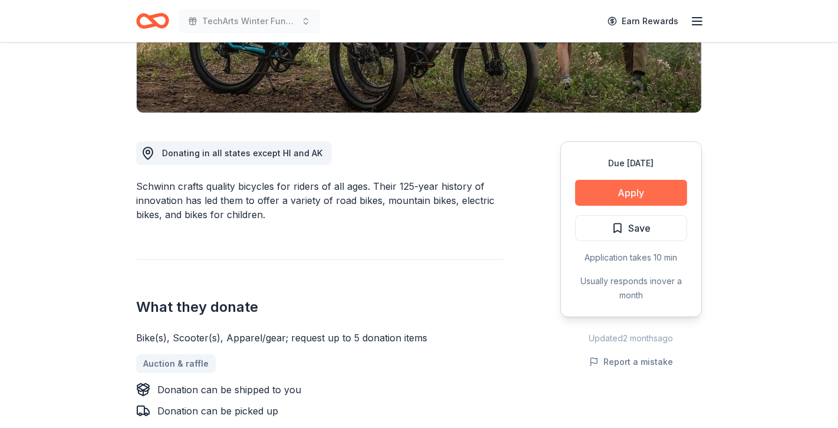
click at [604, 193] on button "Apply" at bounding box center [631, 193] width 112 height 26
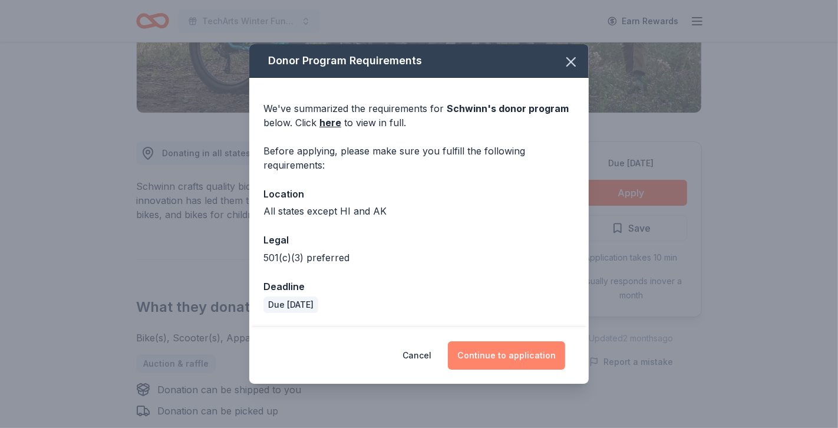
click at [535, 346] on button "Continue to application" at bounding box center [506, 355] width 117 height 28
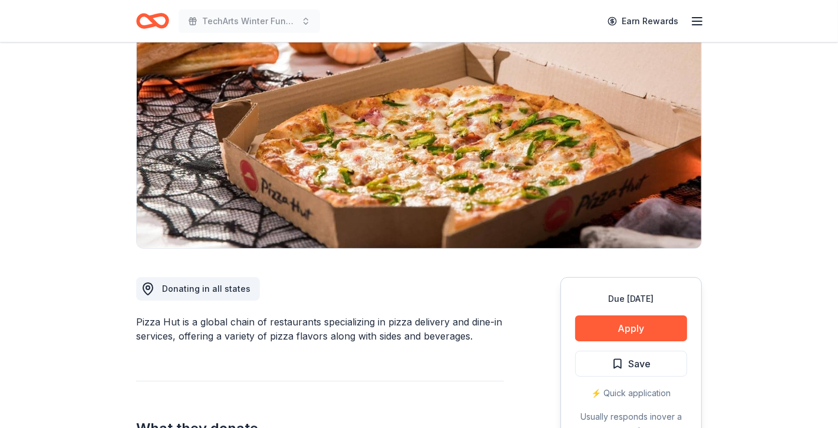
scroll to position [115, 0]
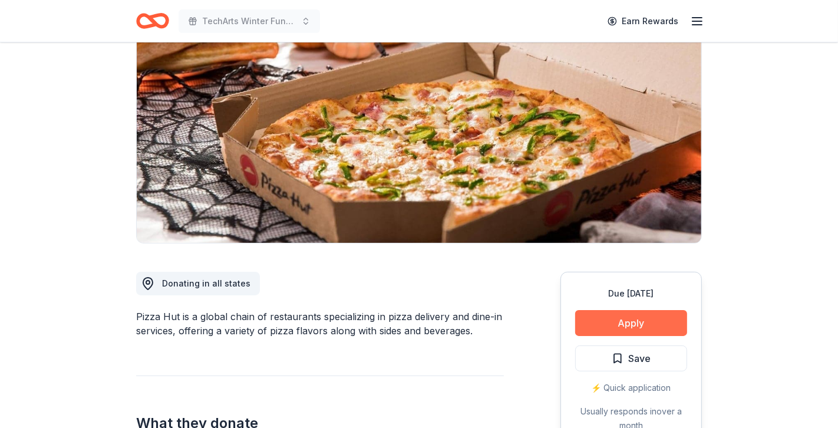
click at [605, 327] on button "Apply" at bounding box center [631, 323] width 112 height 26
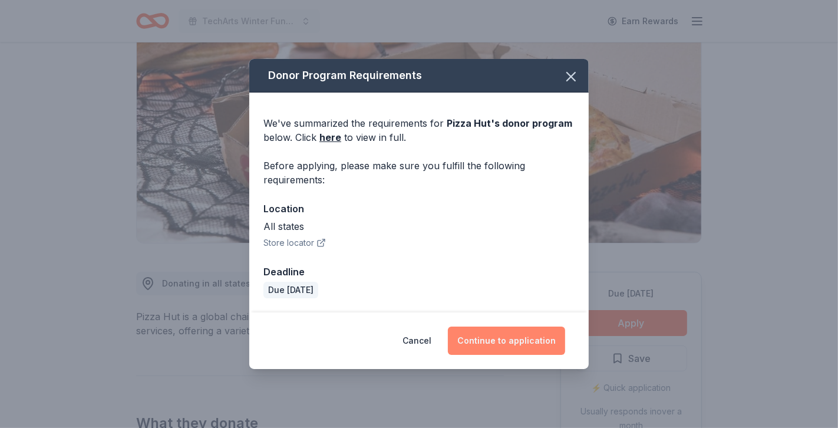
click at [496, 332] on button "Continue to application" at bounding box center [506, 341] width 117 height 28
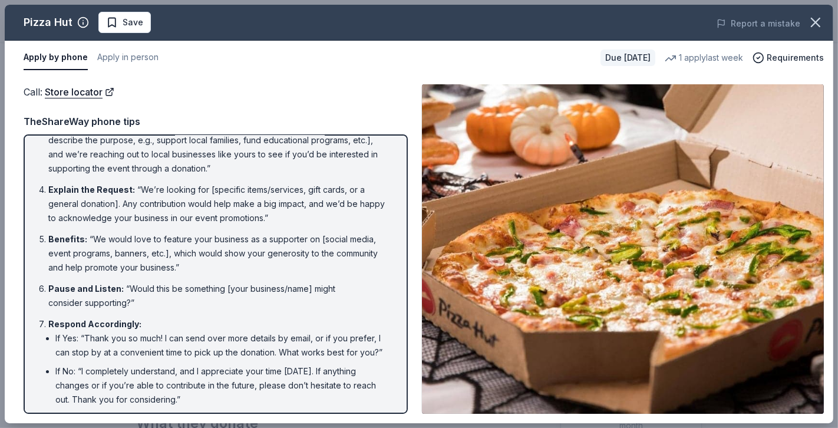
scroll to position [0, 0]
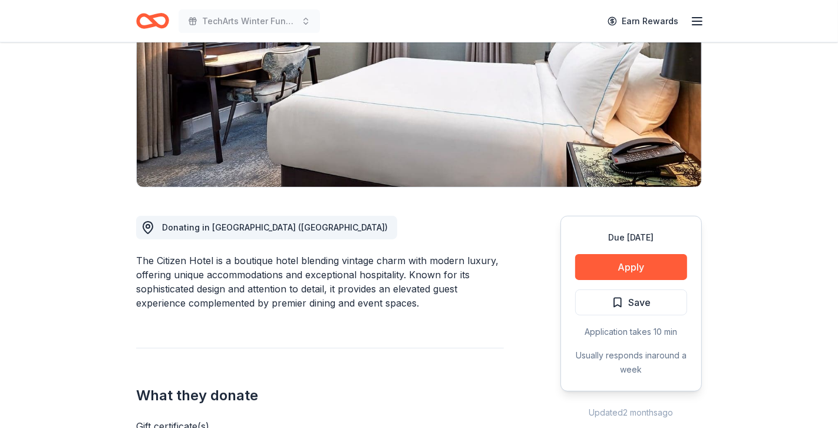
scroll to position [98, 0]
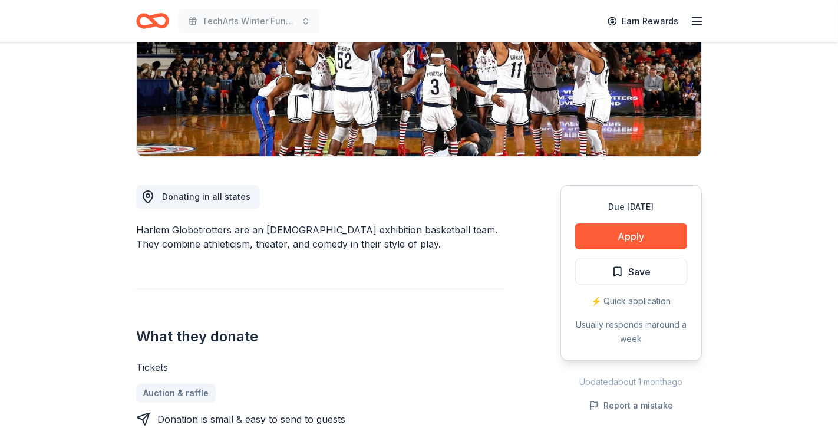
scroll to position [203, 0]
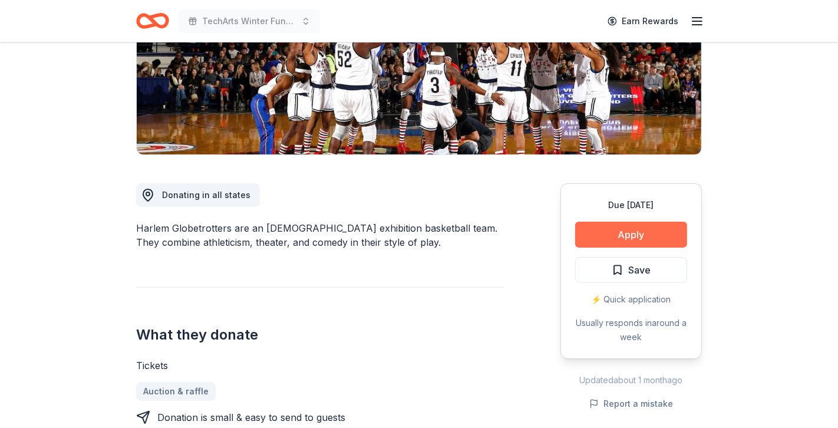
click at [602, 231] on button "Apply" at bounding box center [631, 235] width 112 height 26
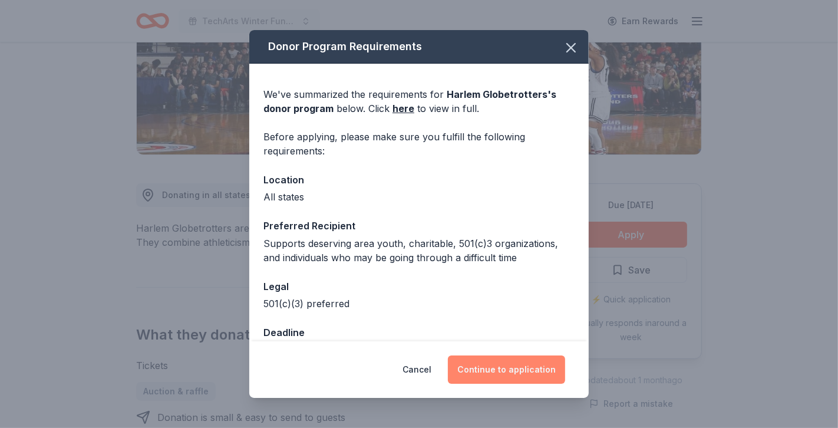
click at [521, 368] on button "Continue to application" at bounding box center [506, 369] width 117 height 28
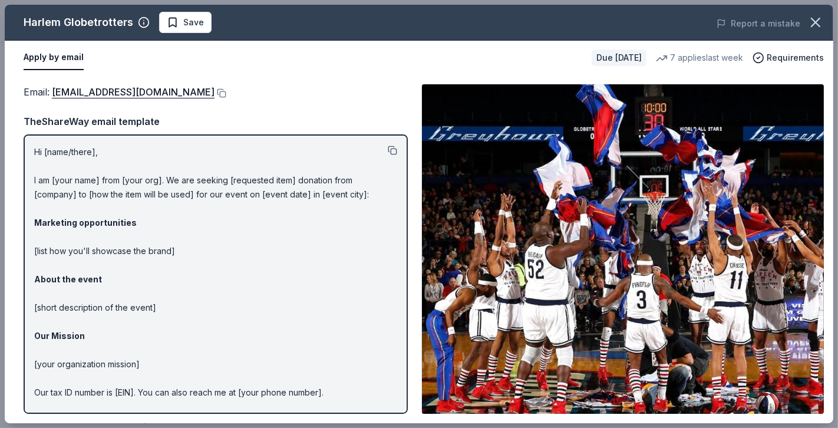
click at [393, 149] on button at bounding box center [392, 150] width 9 height 9
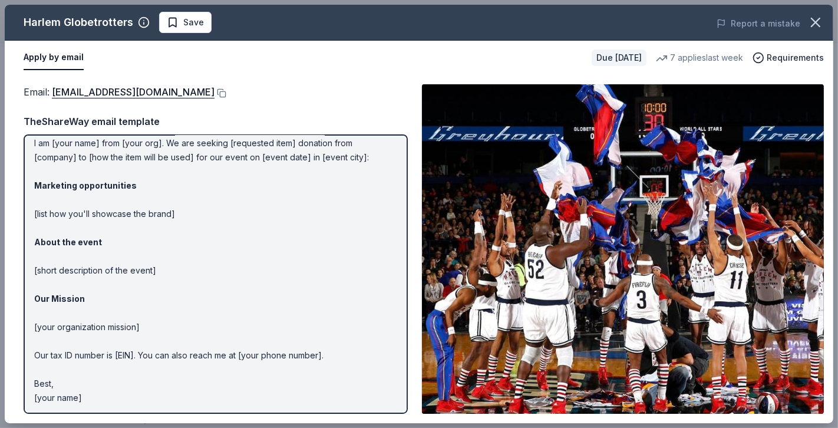
scroll to position [0, 0]
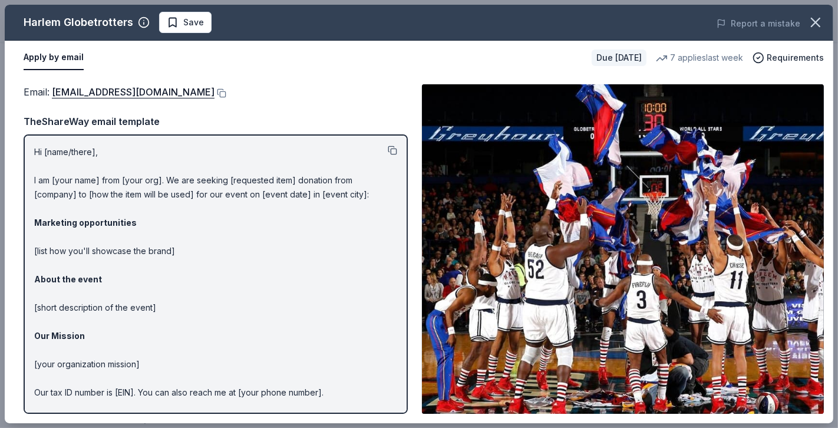
click at [391, 150] on button at bounding box center [392, 150] width 9 height 9
click at [159, 91] on link "info@harlemglobetrotters.com" at bounding box center [133, 91] width 163 height 15
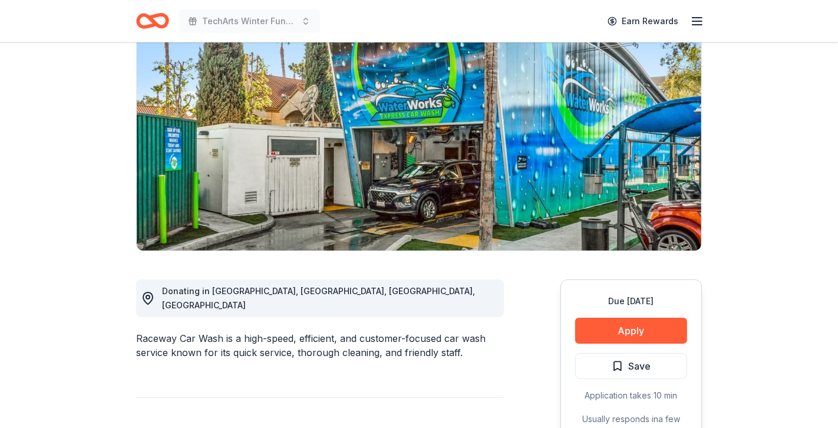
scroll to position [112, 0]
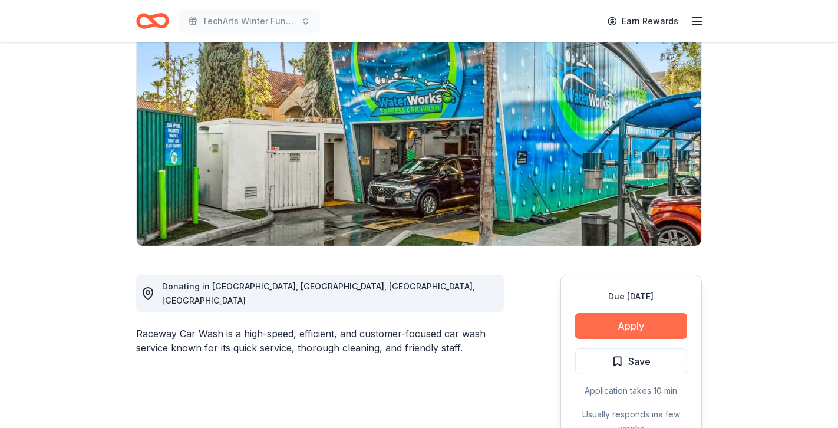
click at [640, 330] on button "Apply" at bounding box center [631, 326] width 112 height 26
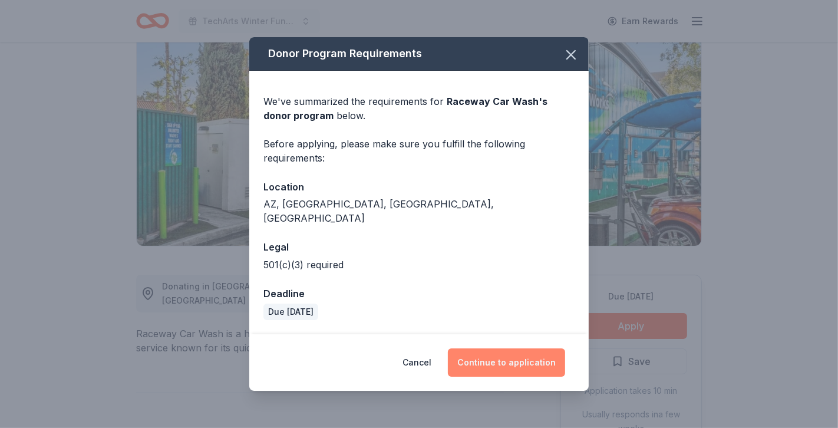
click at [548, 348] on button "Continue to application" at bounding box center [506, 362] width 117 height 28
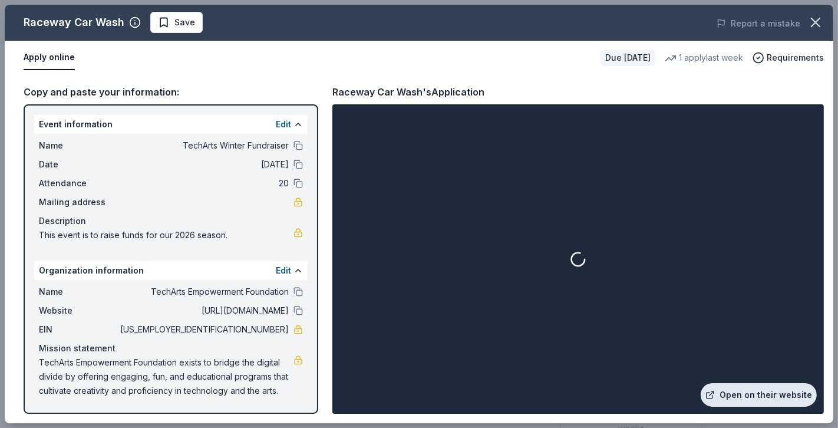
click at [750, 394] on link "Open on their website" at bounding box center [759, 395] width 116 height 24
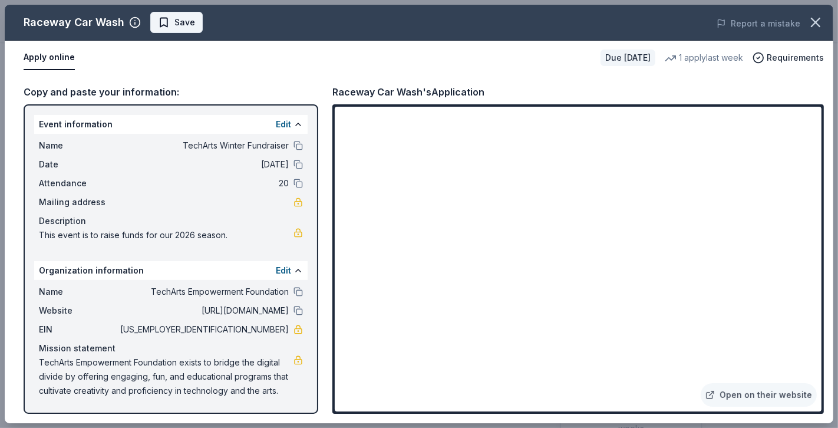
click at [180, 25] on span "Save" at bounding box center [185, 22] width 21 height 14
click at [199, 24] on body "TechArts Winter Fundraiser Earn Rewards Due [DATE] Share Raceway Car Wash New 1…" at bounding box center [419, 102] width 838 height 428
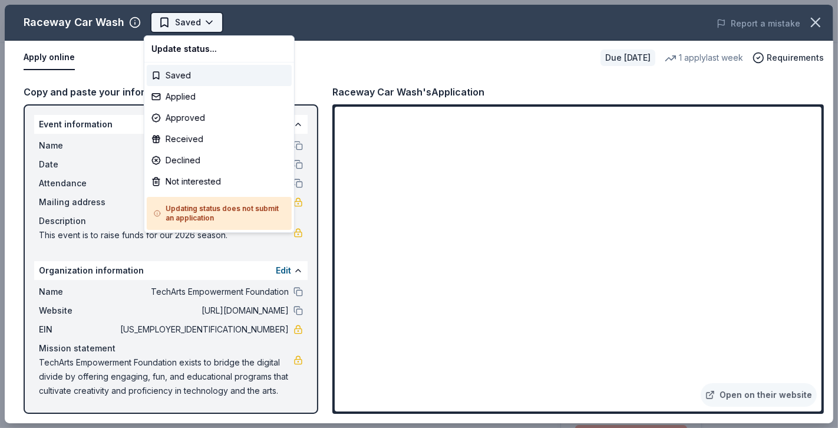
scroll to position [0, 0]
click at [189, 99] on div "Applied" at bounding box center [219, 96] width 145 height 21
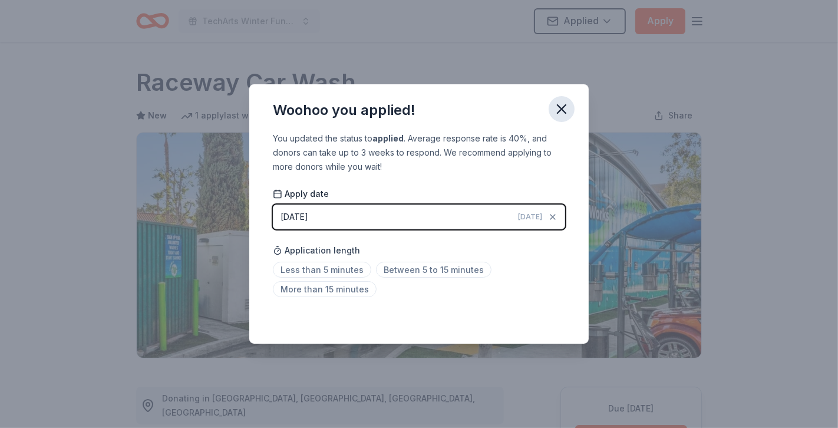
click at [560, 113] on icon "button" at bounding box center [562, 109] width 17 height 17
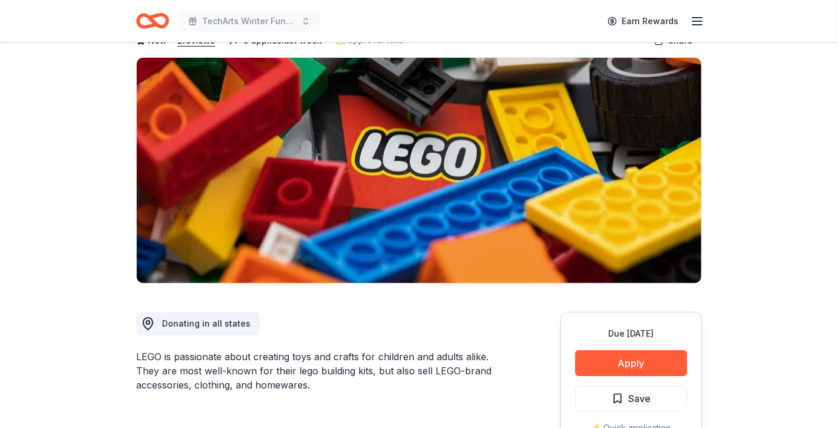
scroll to position [162, 0]
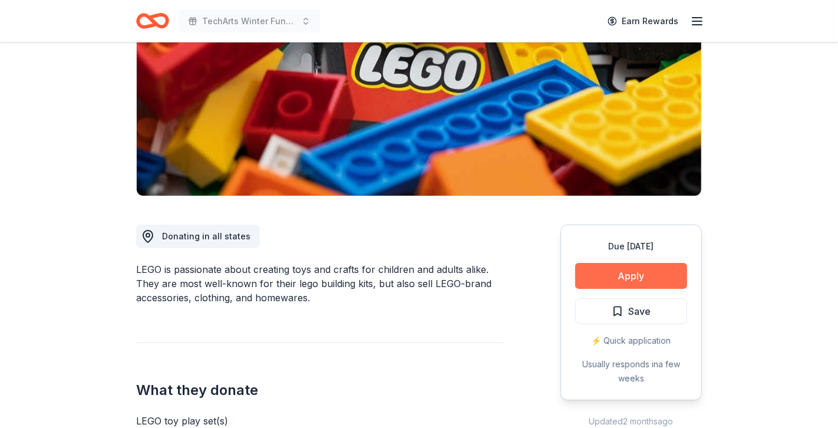
click at [614, 276] on button "Apply" at bounding box center [631, 276] width 112 height 26
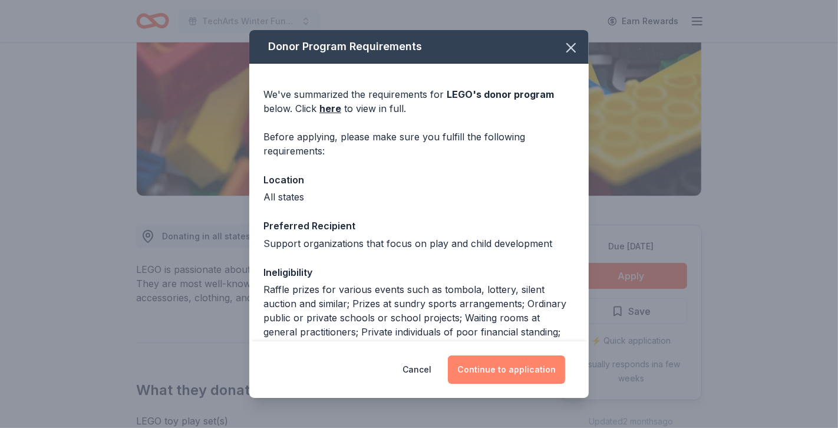
click at [551, 366] on button "Continue to application" at bounding box center [506, 369] width 117 height 28
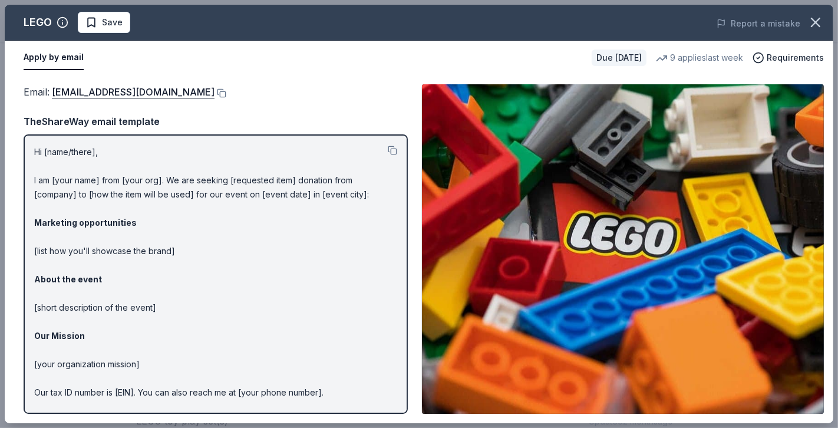
scroll to position [37, 0]
